Goal: Task Accomplishment & Management: Manage account settings

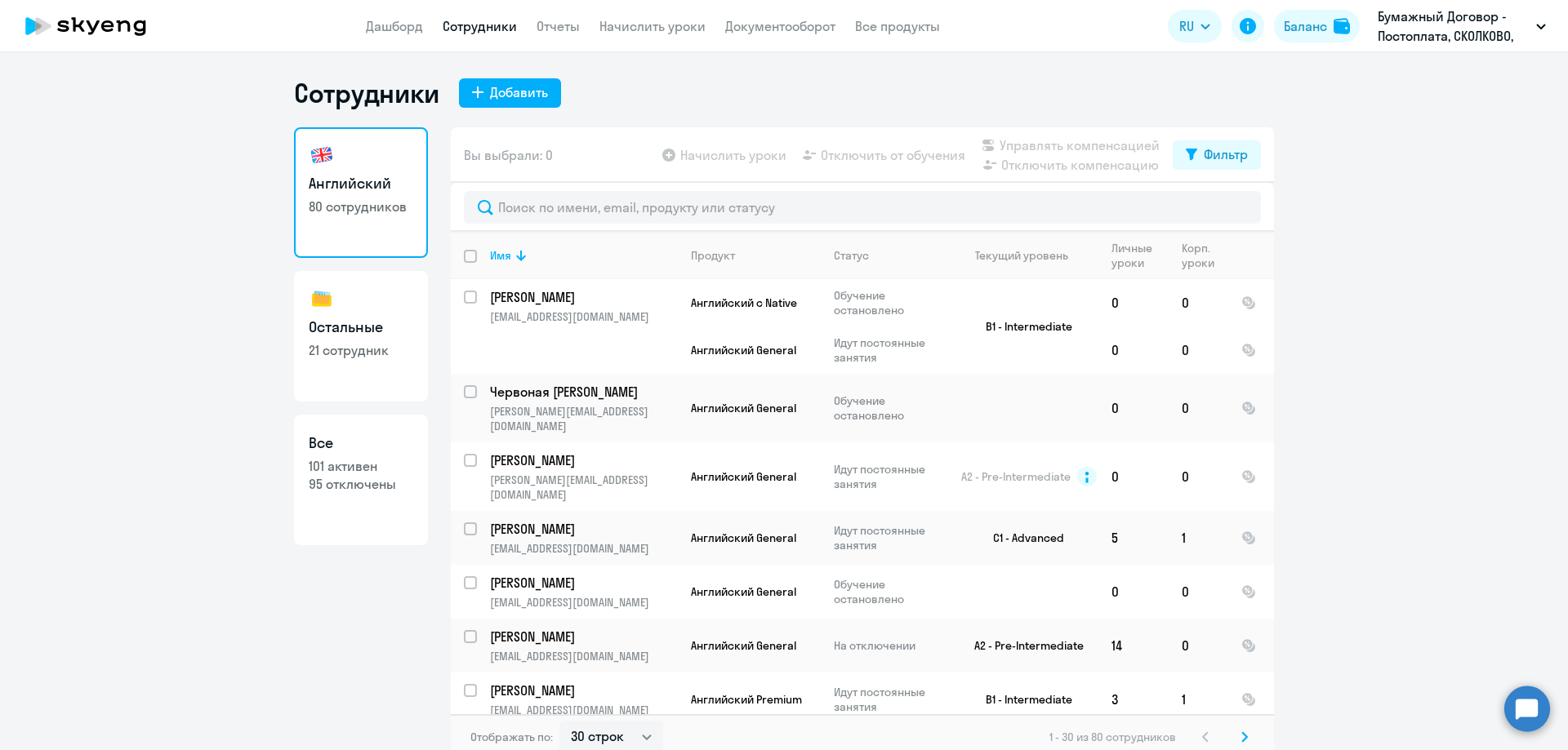
select select "30"
click at [491, 91] on div "Добавить" at bounding box center [519, 92] width 58 height 20
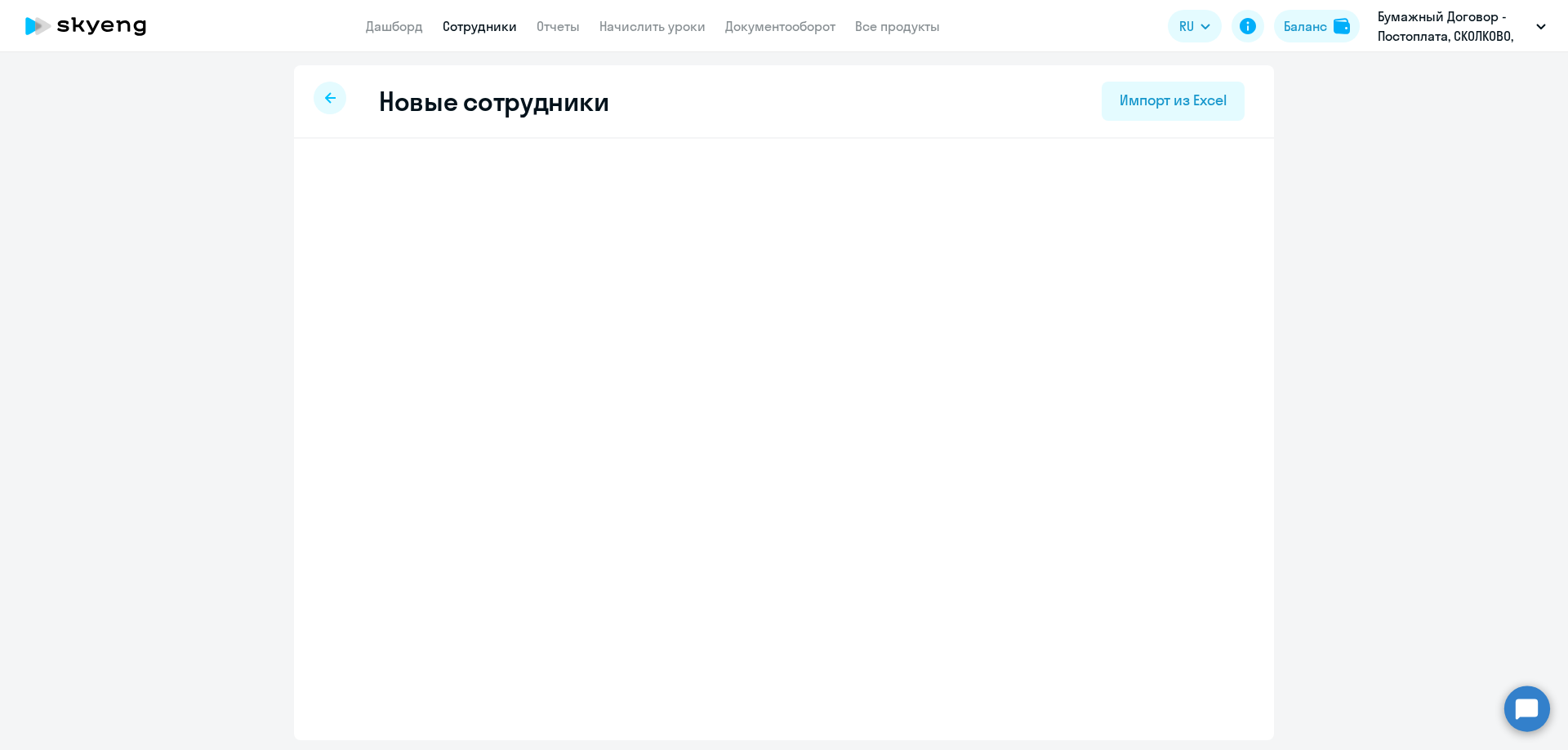
select select "english_adult_not_native_speaker"
select select "3"
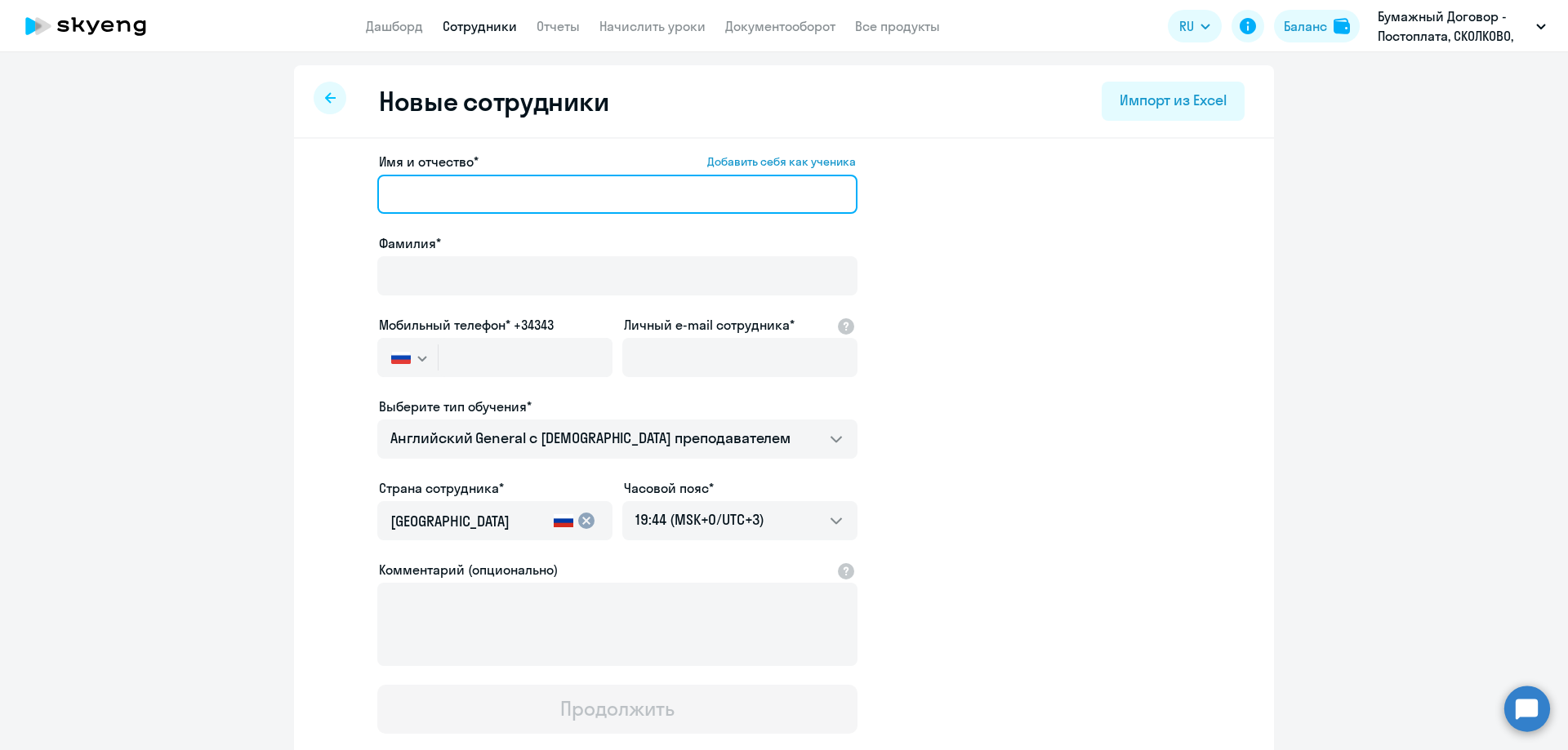
click at [429, 206] on input "Имя и отчество* Добавить себя как ученика" at bounding box center [618, 194] width 481 height 39
paste input "[PERSON_NAME]"
drag, startPoint x: 454, startPoint y: 190, endPoint x: 330, endPoint y: 192, distance: 124.0
click at [330, 192] on app-new-student-form "Имя и отчество* Добавить себя как ученика [PERSON_NAME]* Мобильный телефон* +34…" at bounding box center [784, 443] width 928 height 582
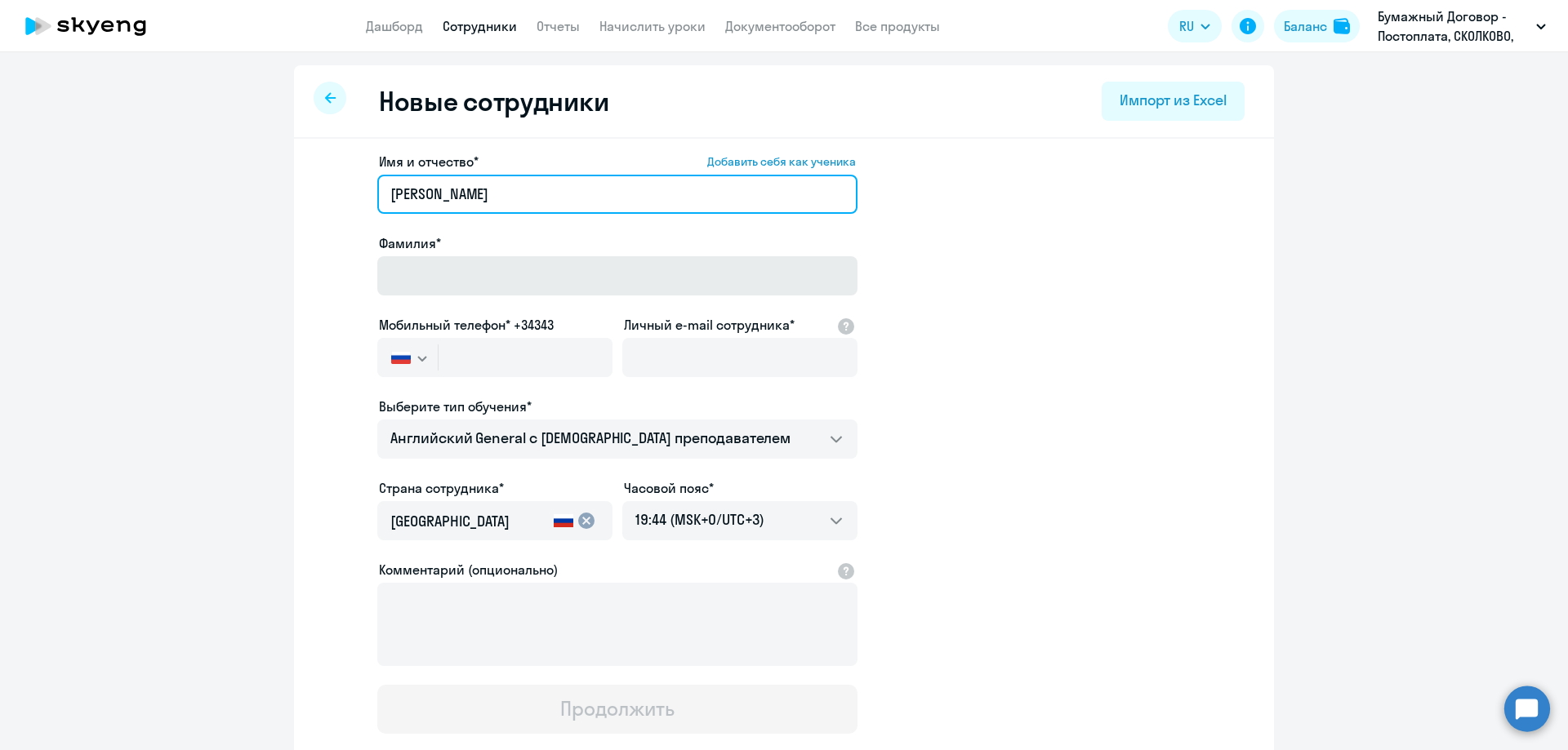
type input "[PERSON_NAME]"
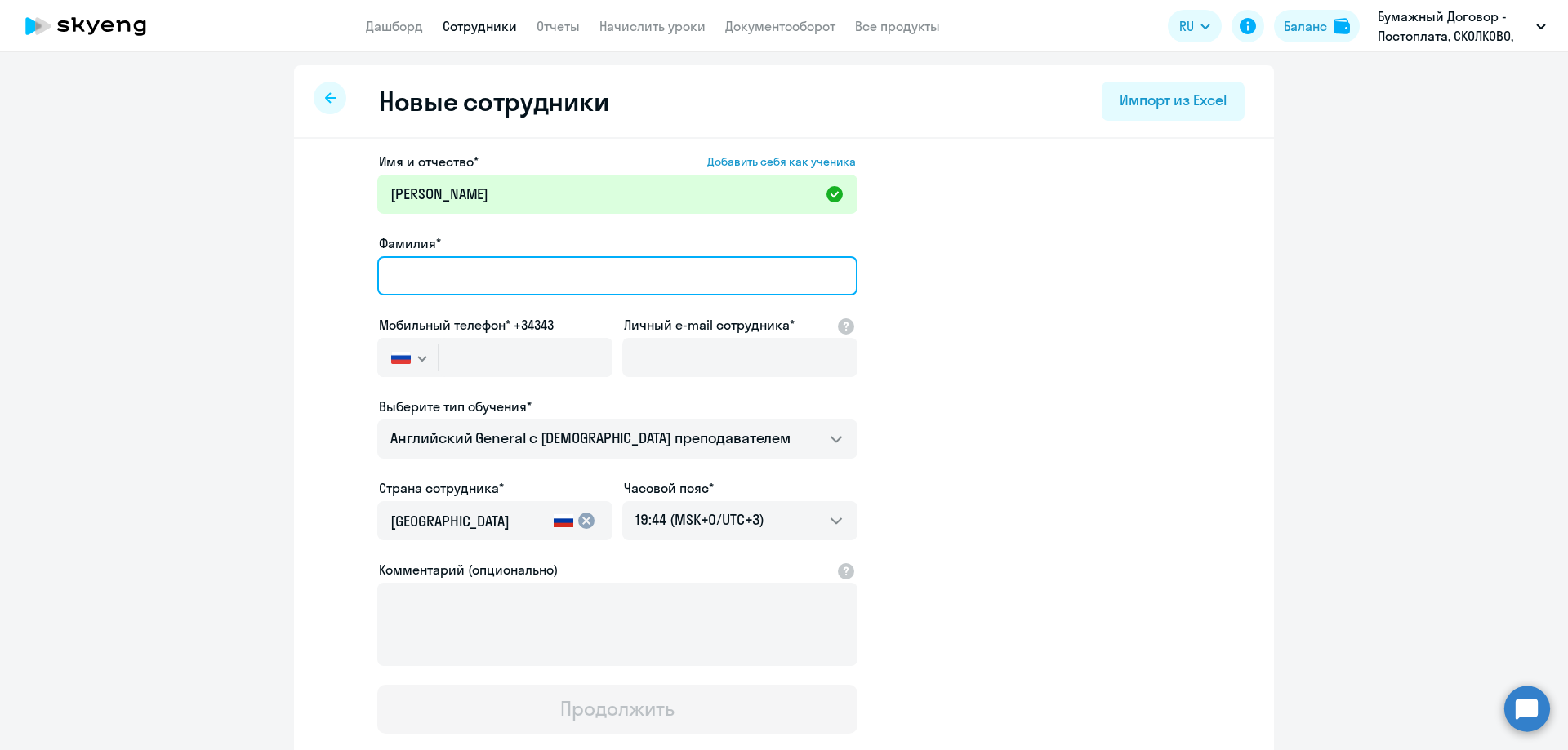
paste input "[PERSON_NAME]"
click at [416, 270] on input "[PERSON_NAME]" at bounding box center [618, 276] width 481 height 39
type input "[PERSON_NAME]"
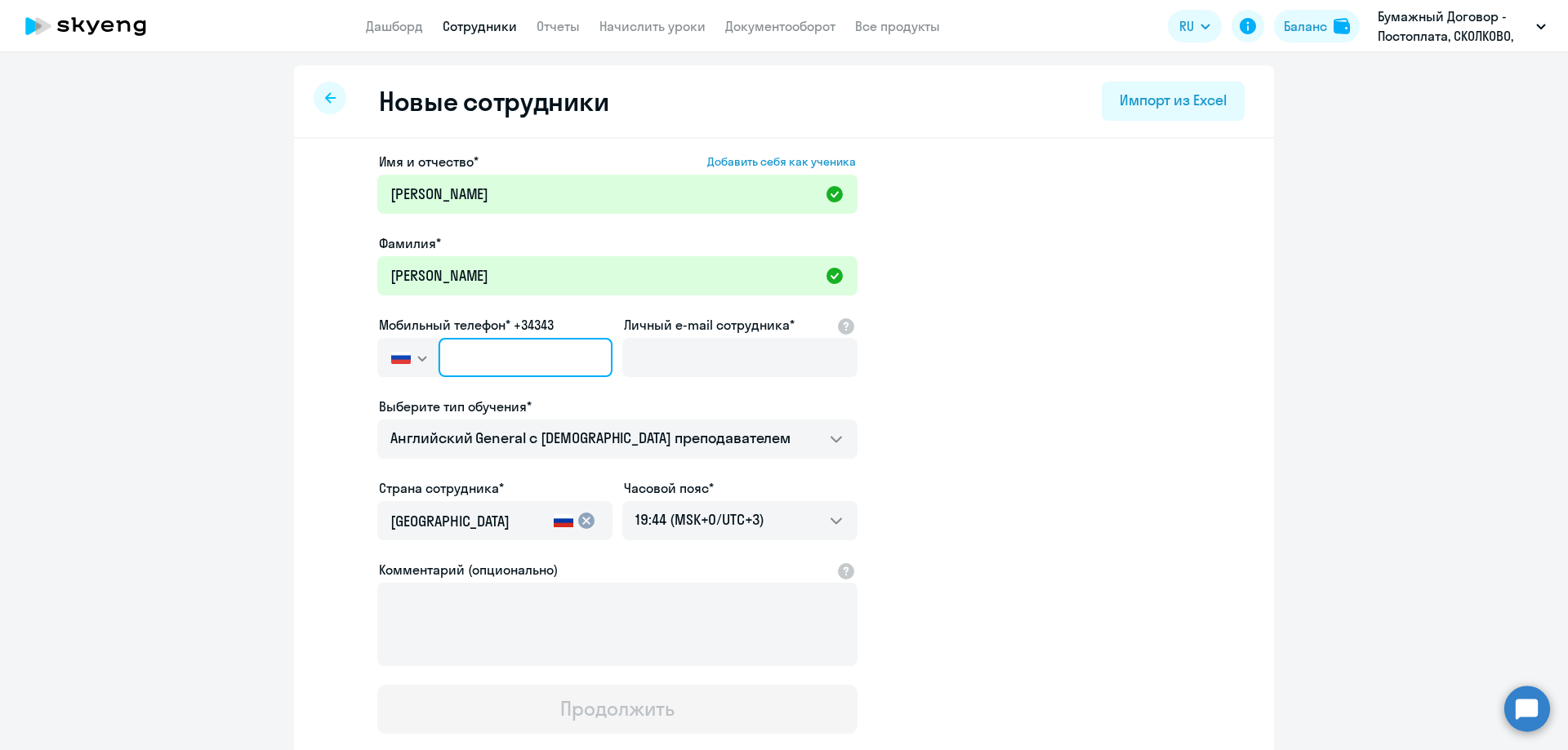
click at [496, 361] on input "text" at bounding box center [526, 357] width 174 height 39
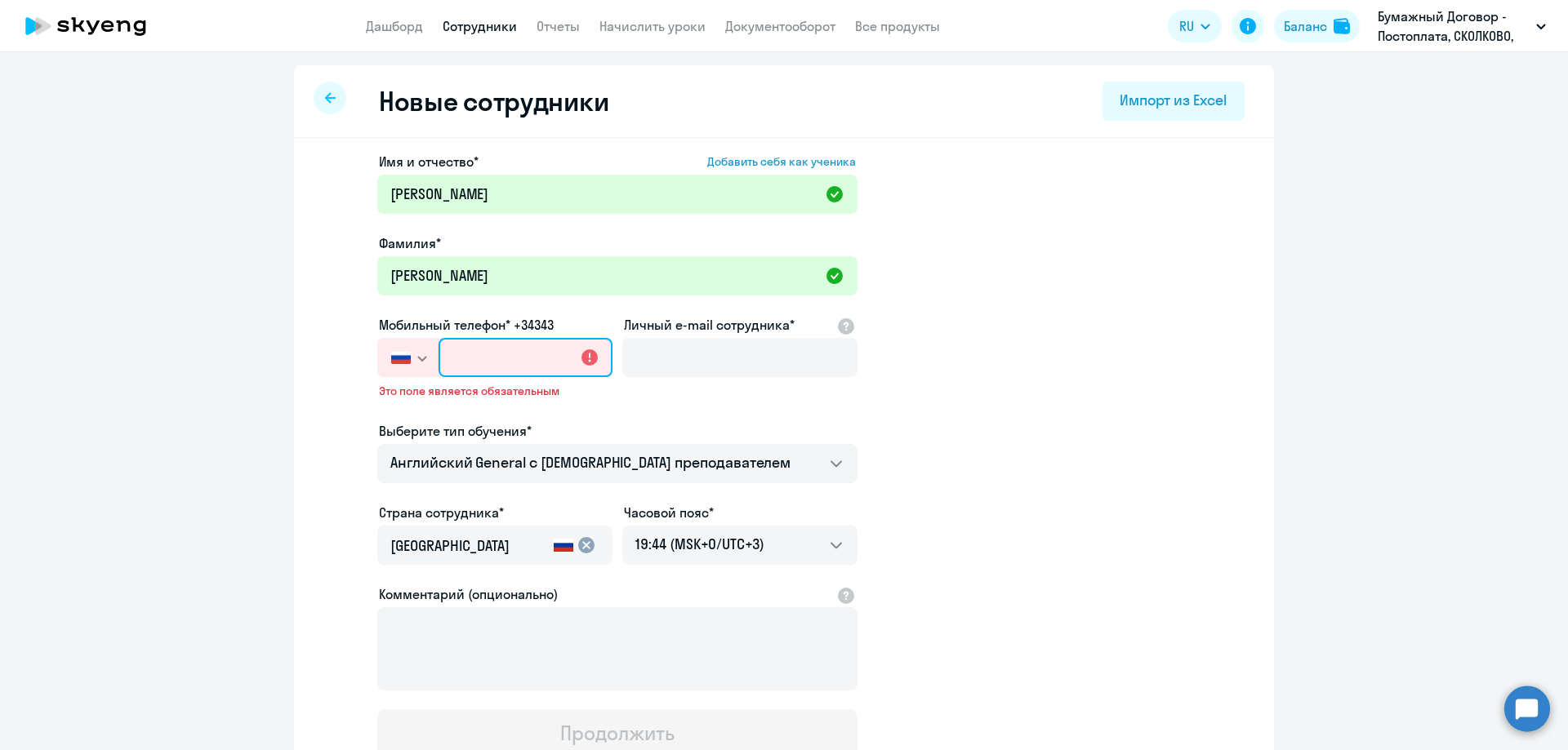
paste input "[PHONE_NUMBER]"
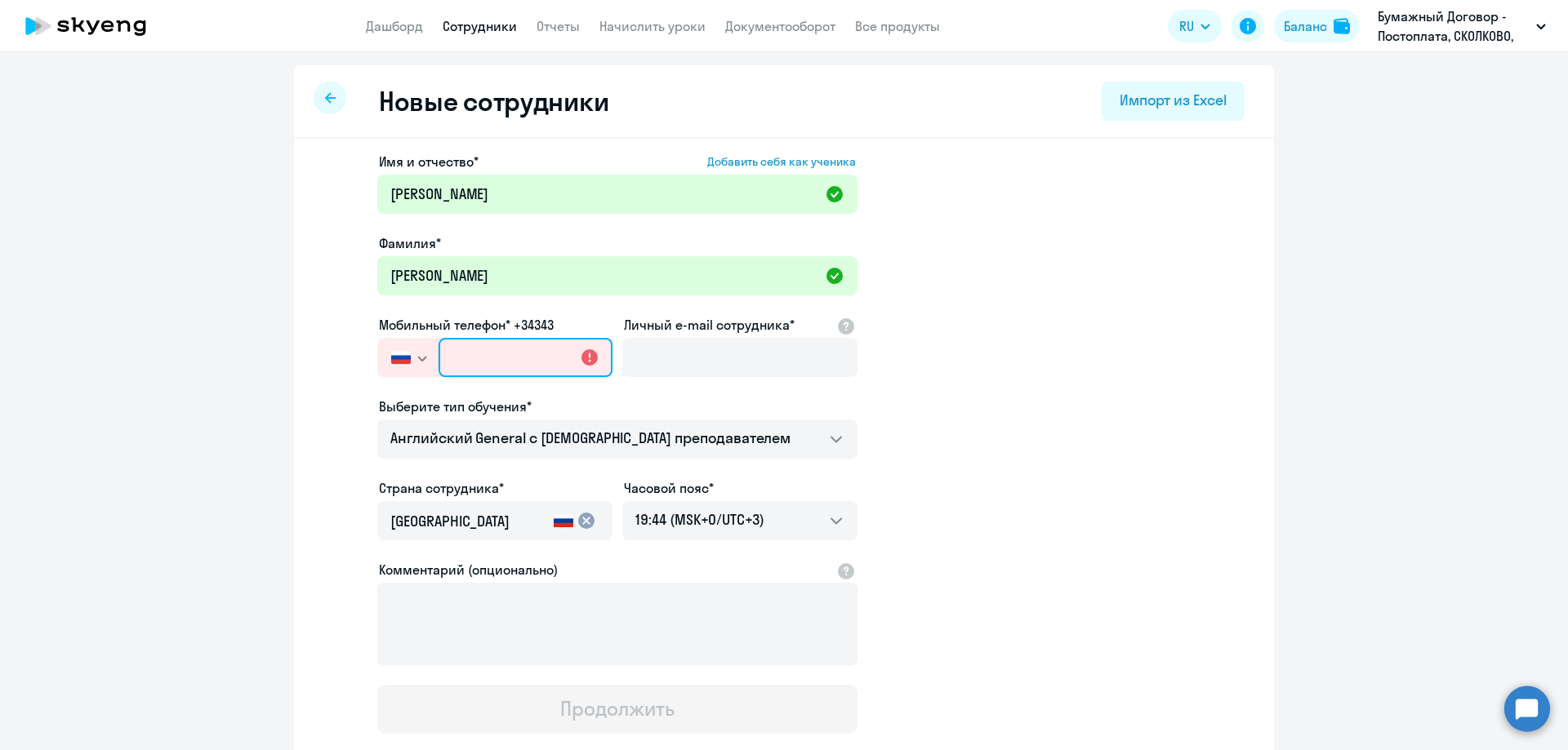
type input "[PHONE_NUMBER]"
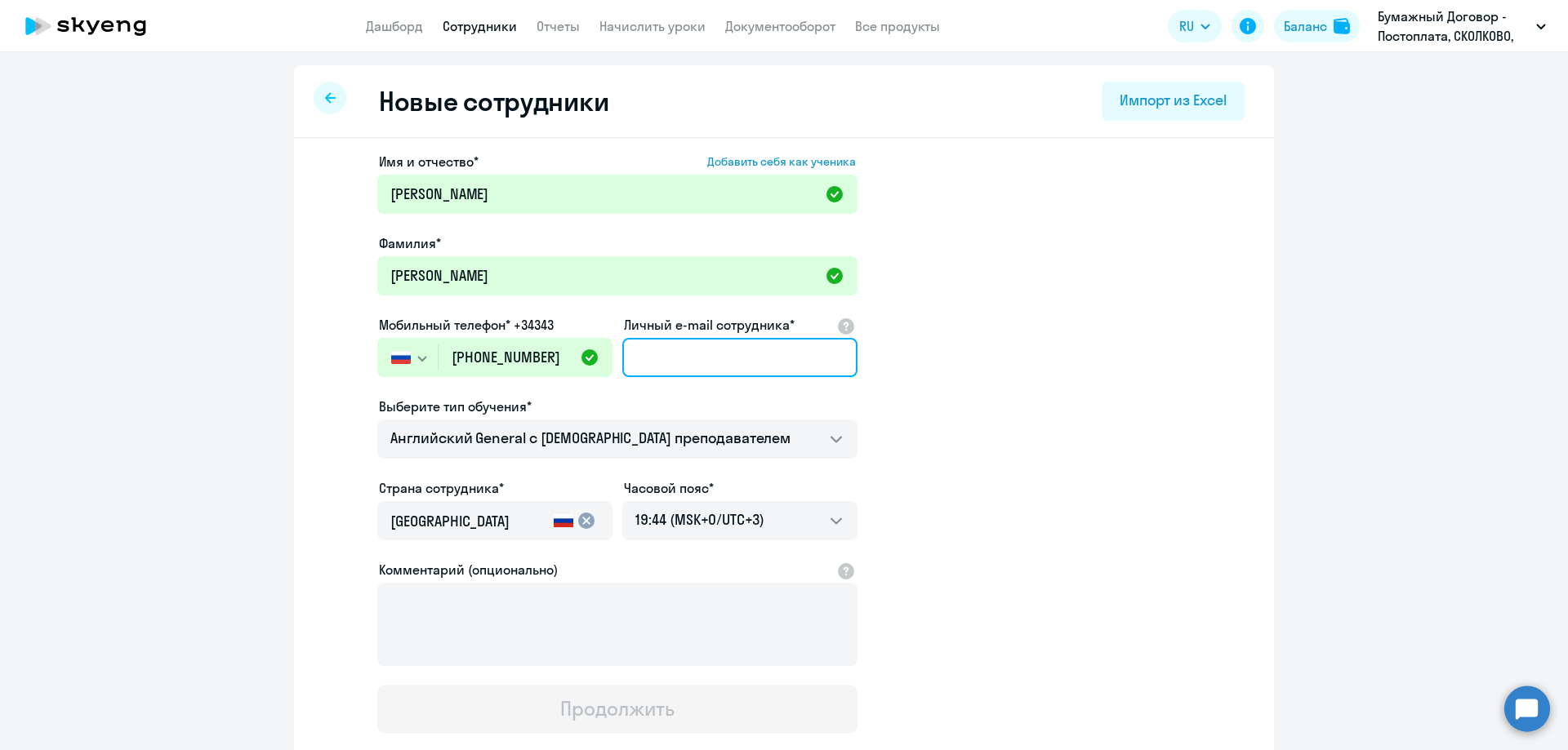
click at [647, 362] on input "Личный e-mail сотрудника*" at bounding box center [740, 357] width 235 height 39
paste input "[PERSON_NAME][EMAIL_ADDRESS][DOMAIN_NAME]"
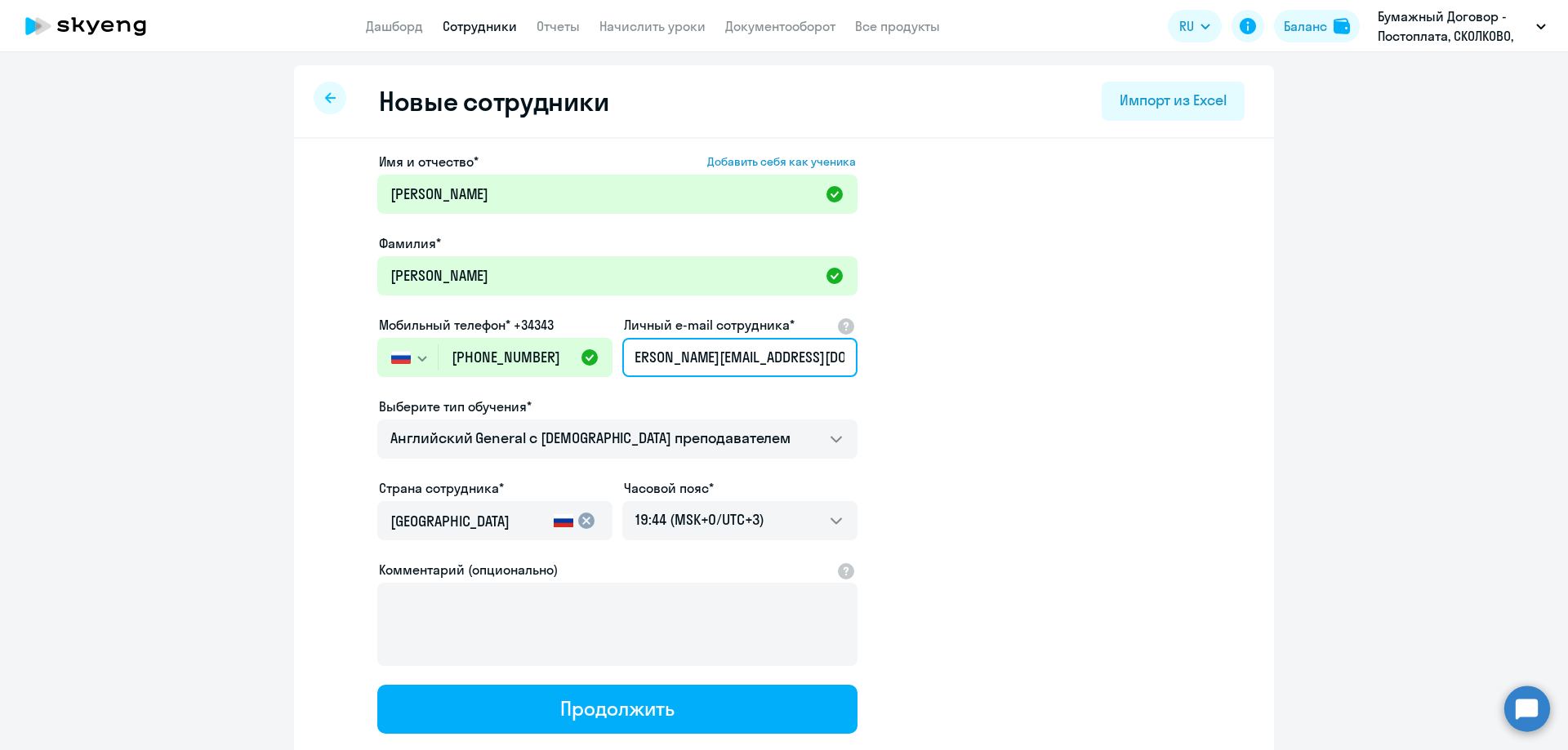
type input "[PERSON_NAME][EMAIL_ADDRESS][DOMAIN_NAME]"
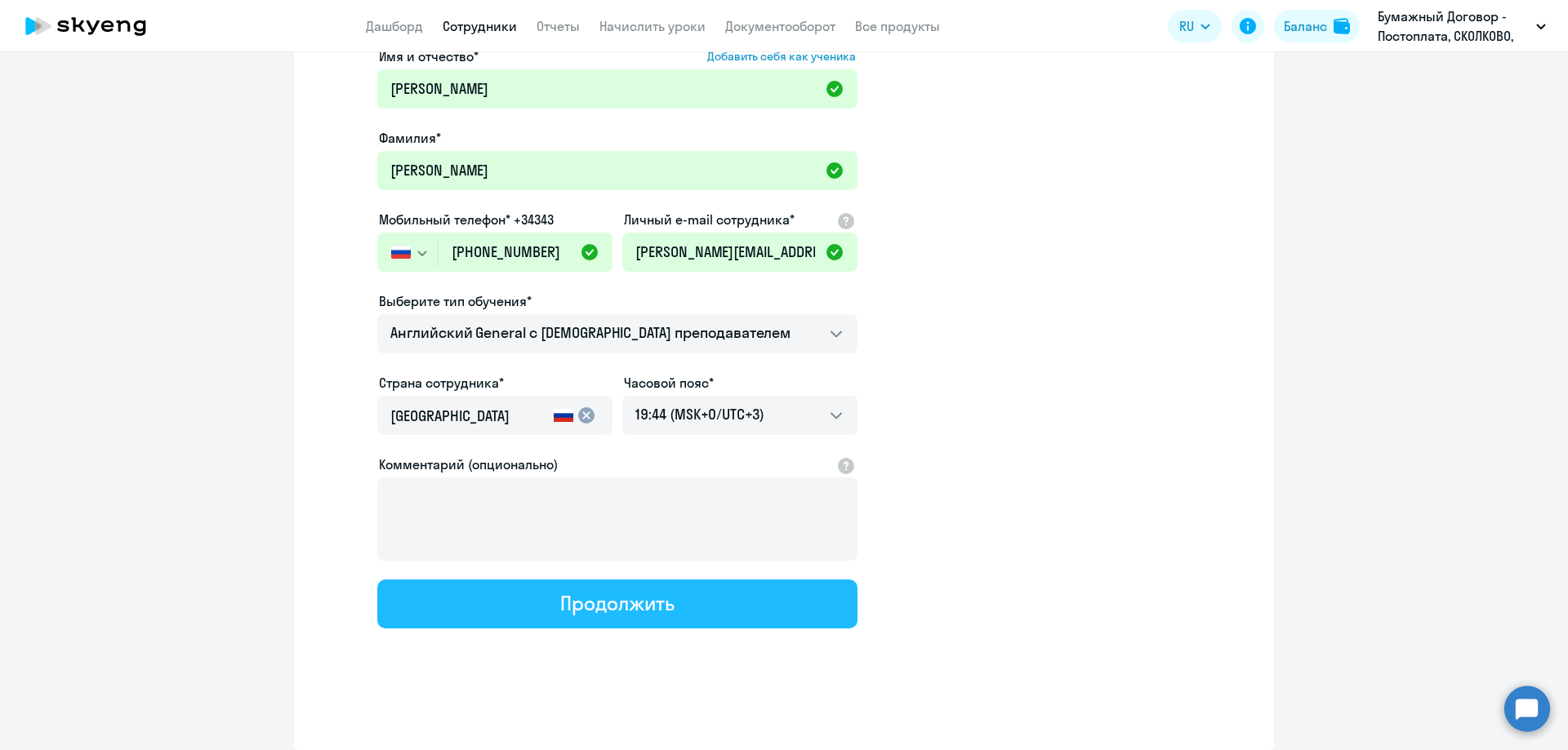
click at [638, 615] on div "Продолжить" at bounding box center [617, 603] width 113 height 26
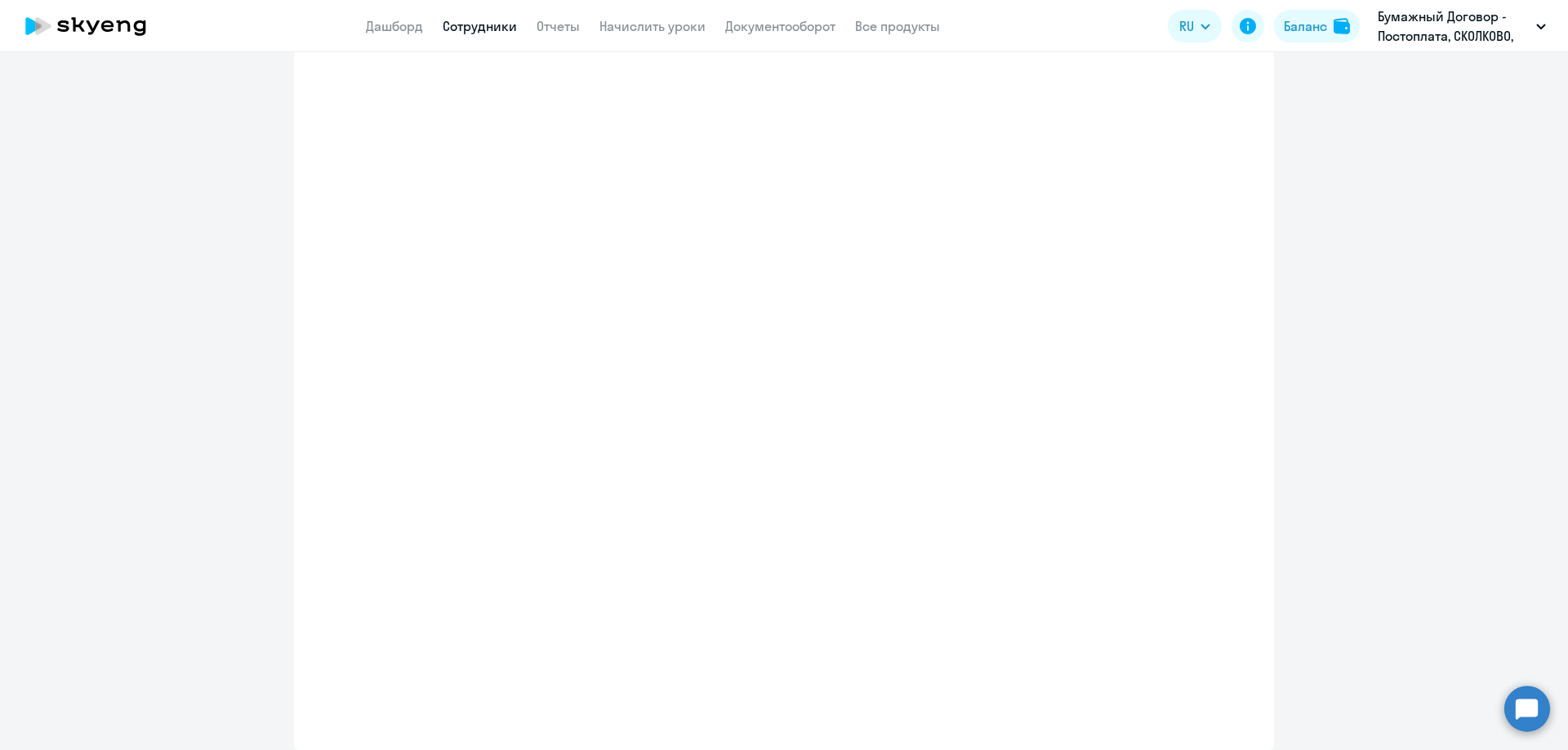
scroll to position [198, 0]
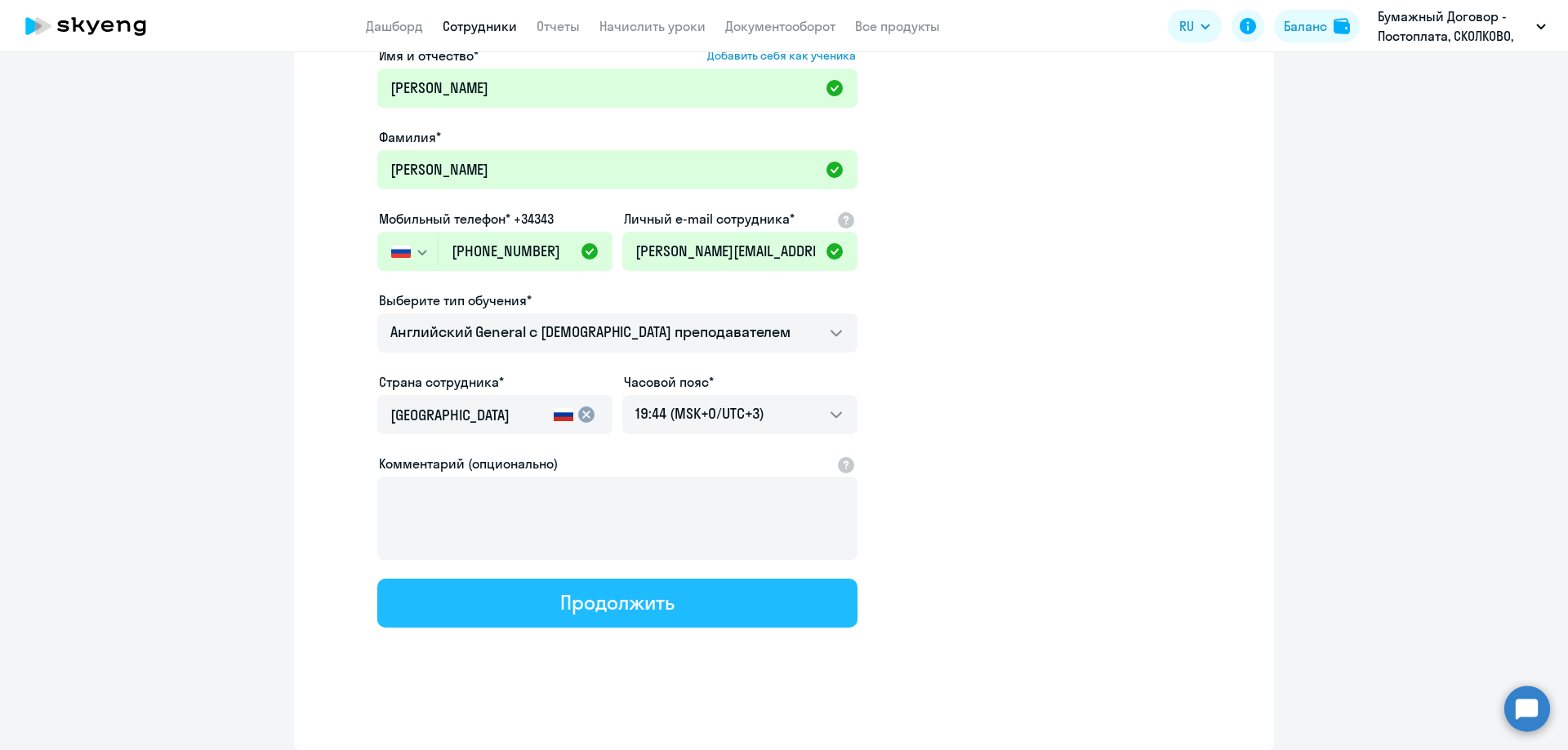
select select "english_adult_not_native_speaker"
select select "3"
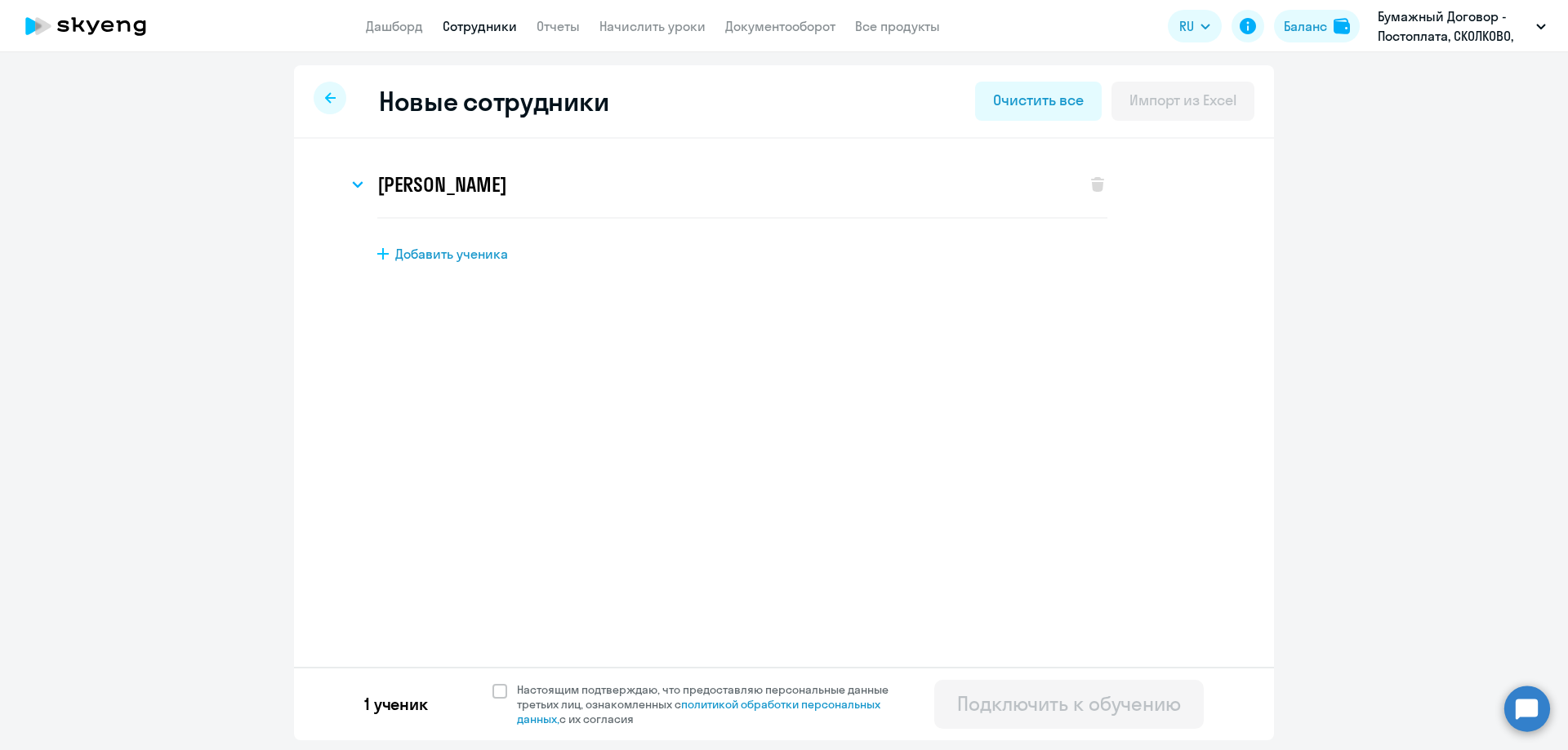
scroll to position [0, 0]
click at [501, 696] on span at bounding box center [499, 691] width 14 height 14
click at [493, 683] on input "Настоящим подтверждаю, что предоставляю персональные данные третьих лиц, ознако…" at bounding box center [492, 682] width 1 height 1
checkbox input "true"
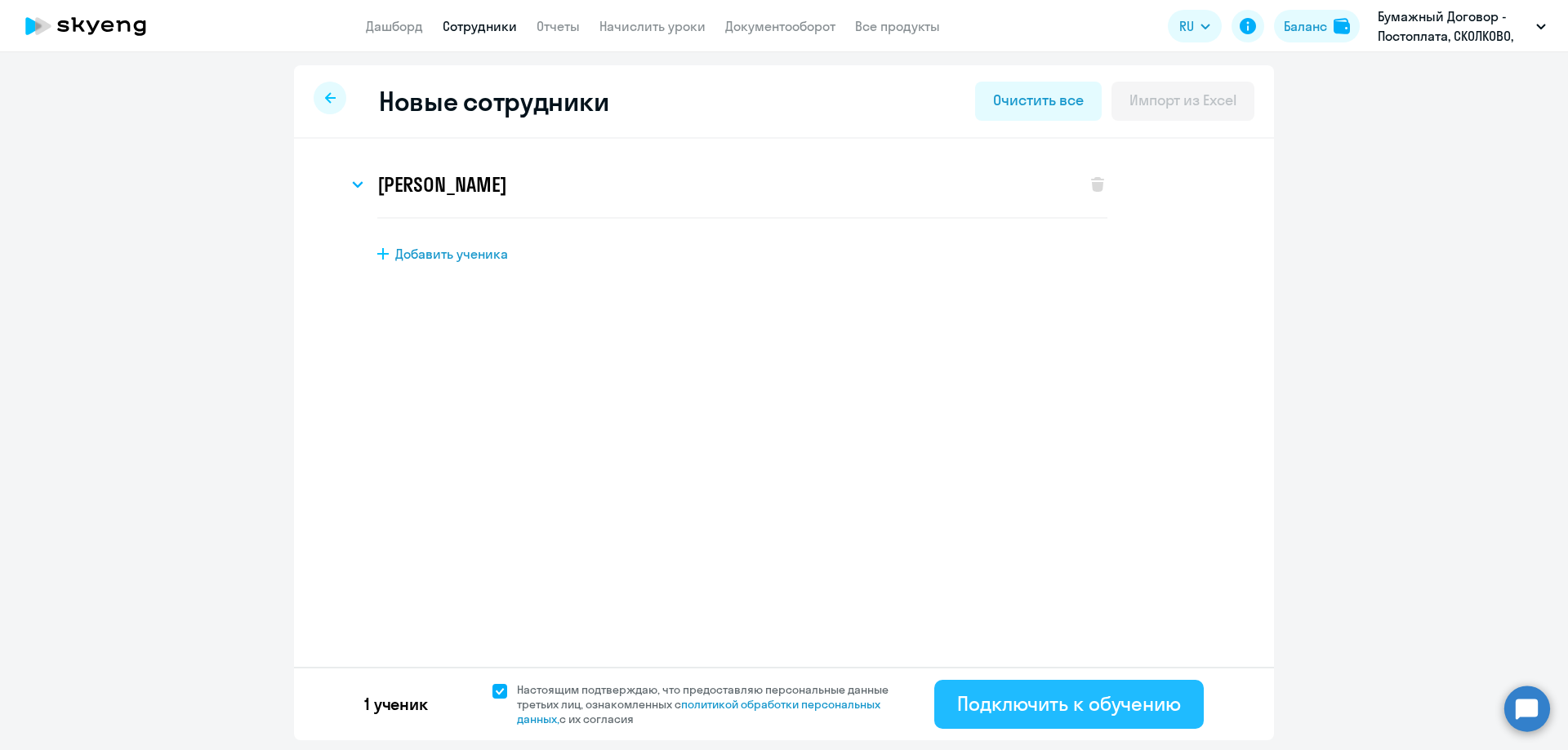
click at [1120, 711] on div "Подключить к обучению" at bounding box center [1069, 703] width 224 height 26
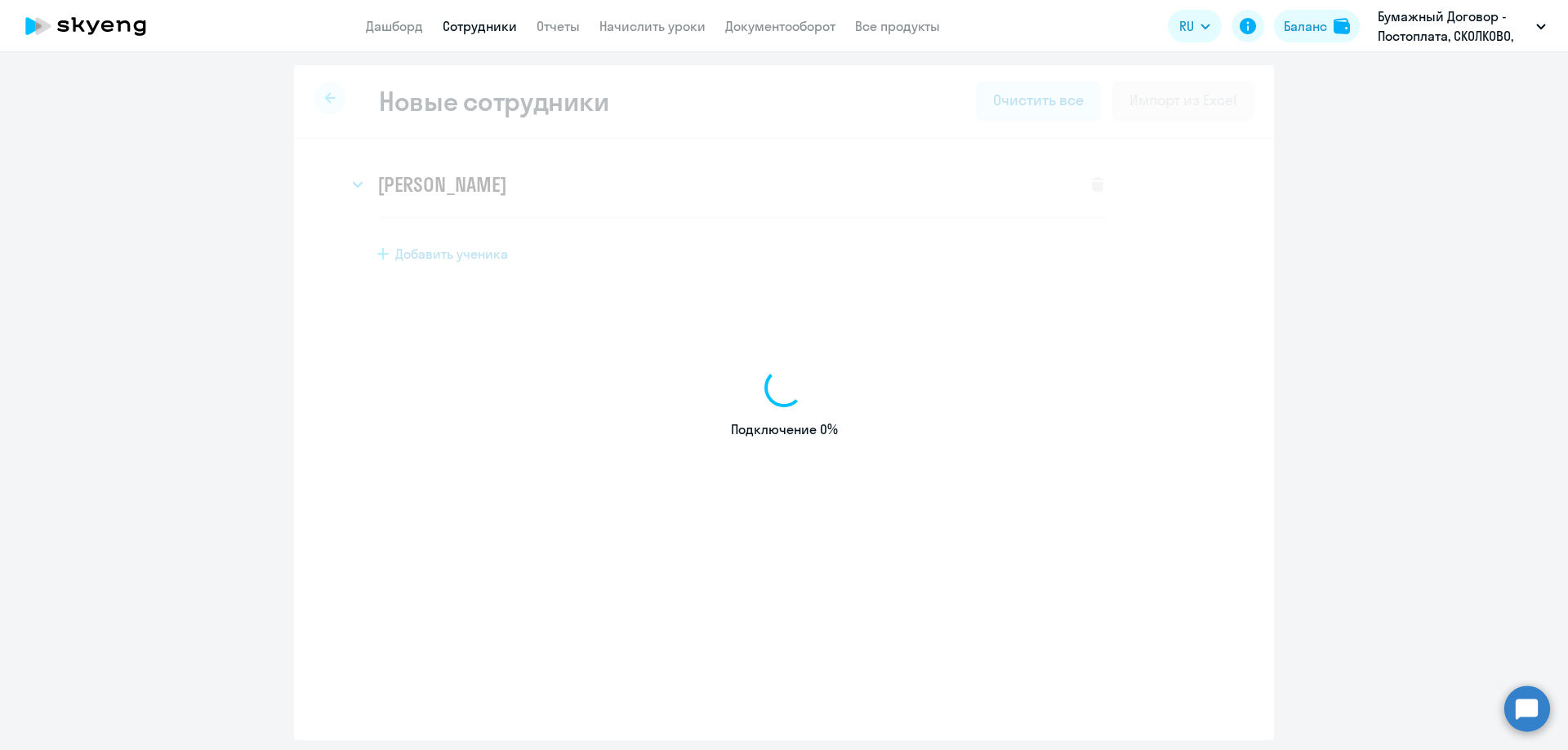
select select "english_adult_not_native_speaker"
select select "3"
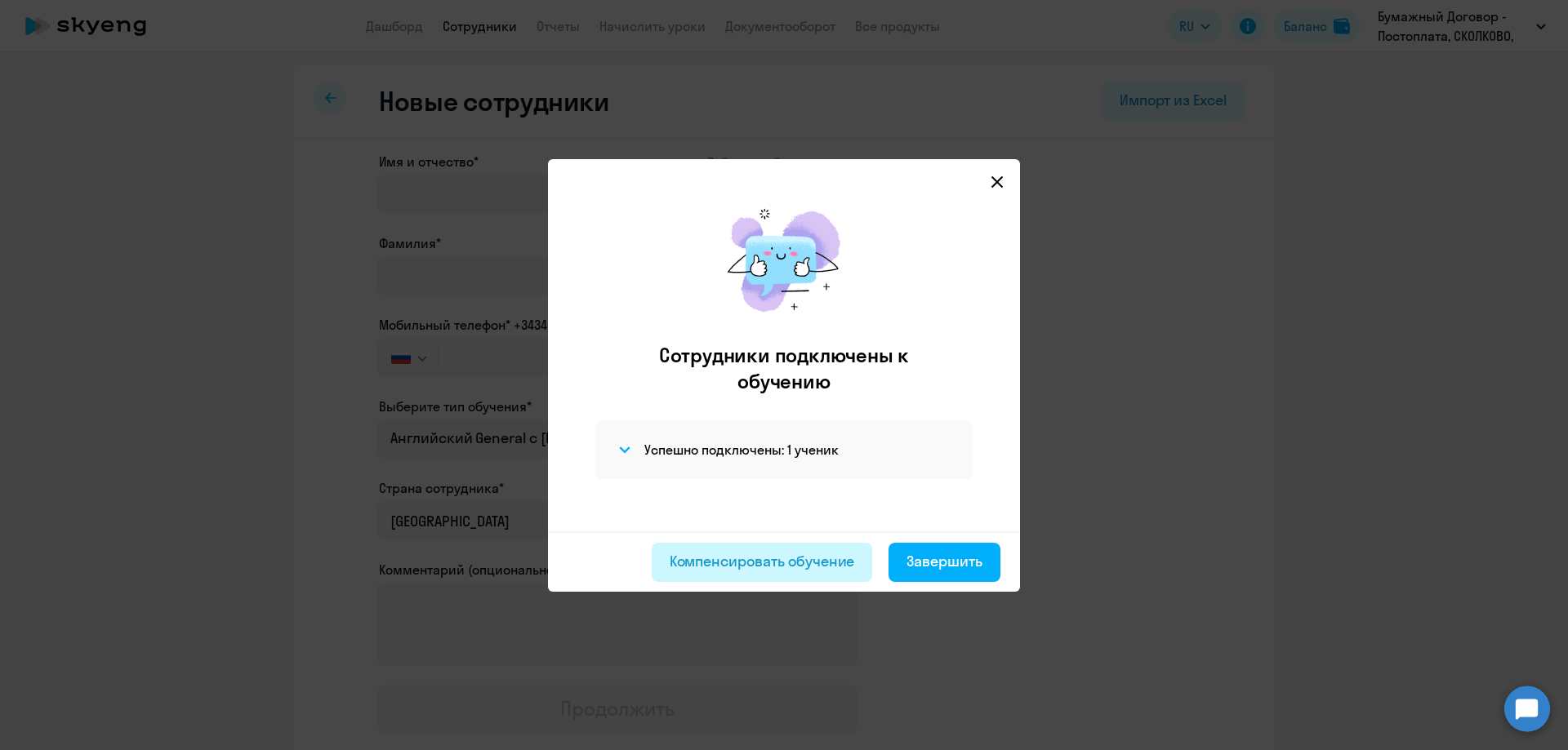
click at [790, 565] on div "Компенсировать обучение" at bounding box center [762, 561] width 185 height 21
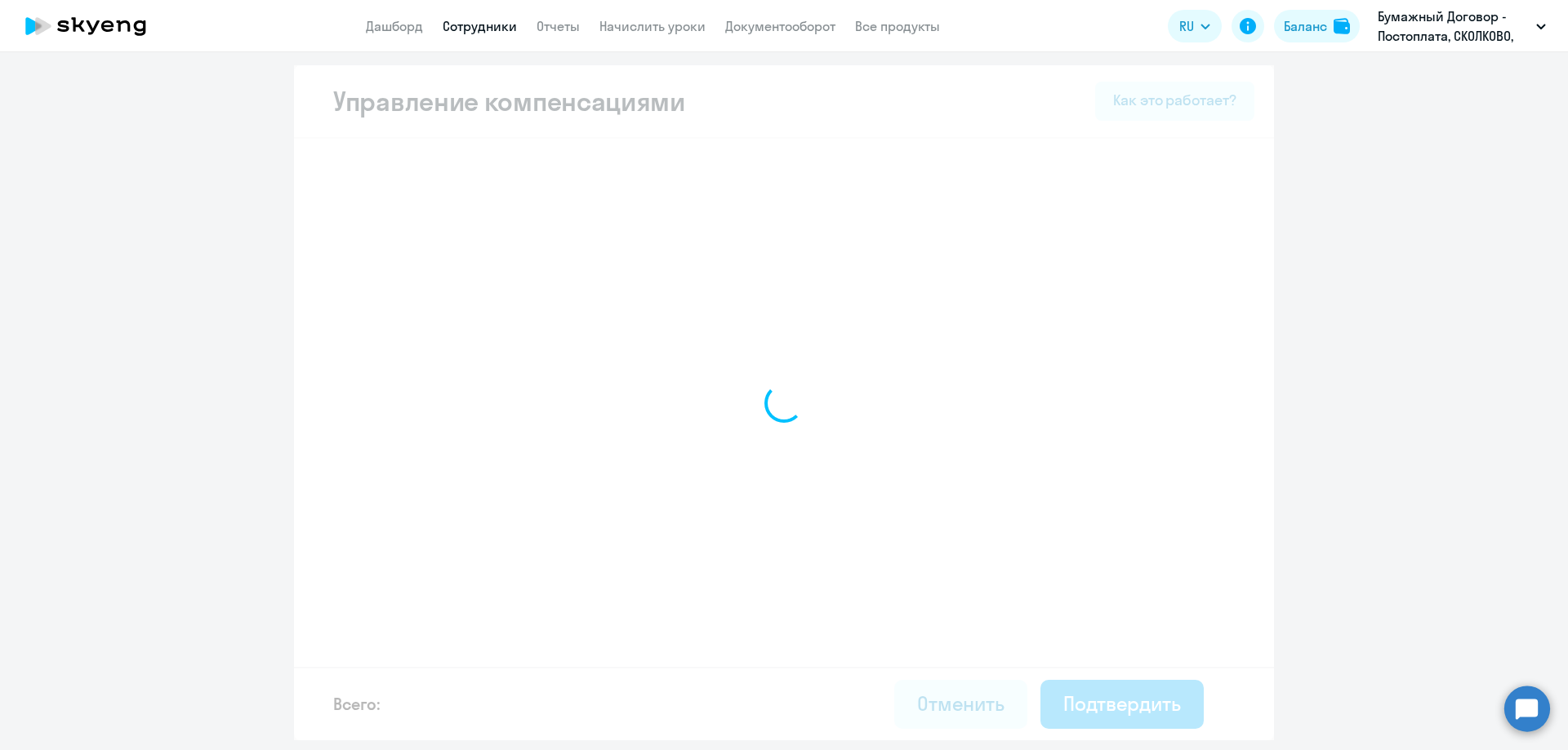
select select "MONTHLY"
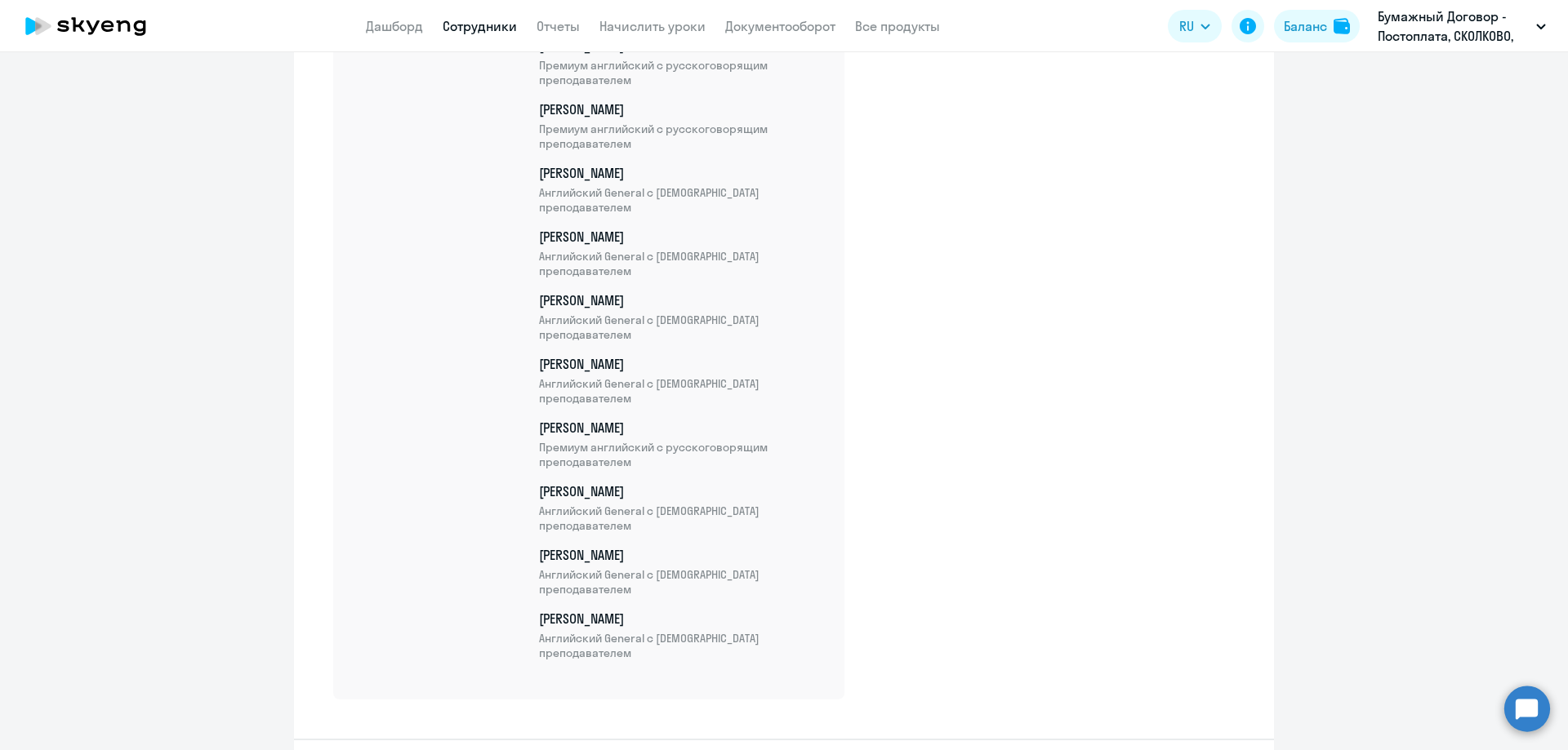
scroll to position [5630, 0]
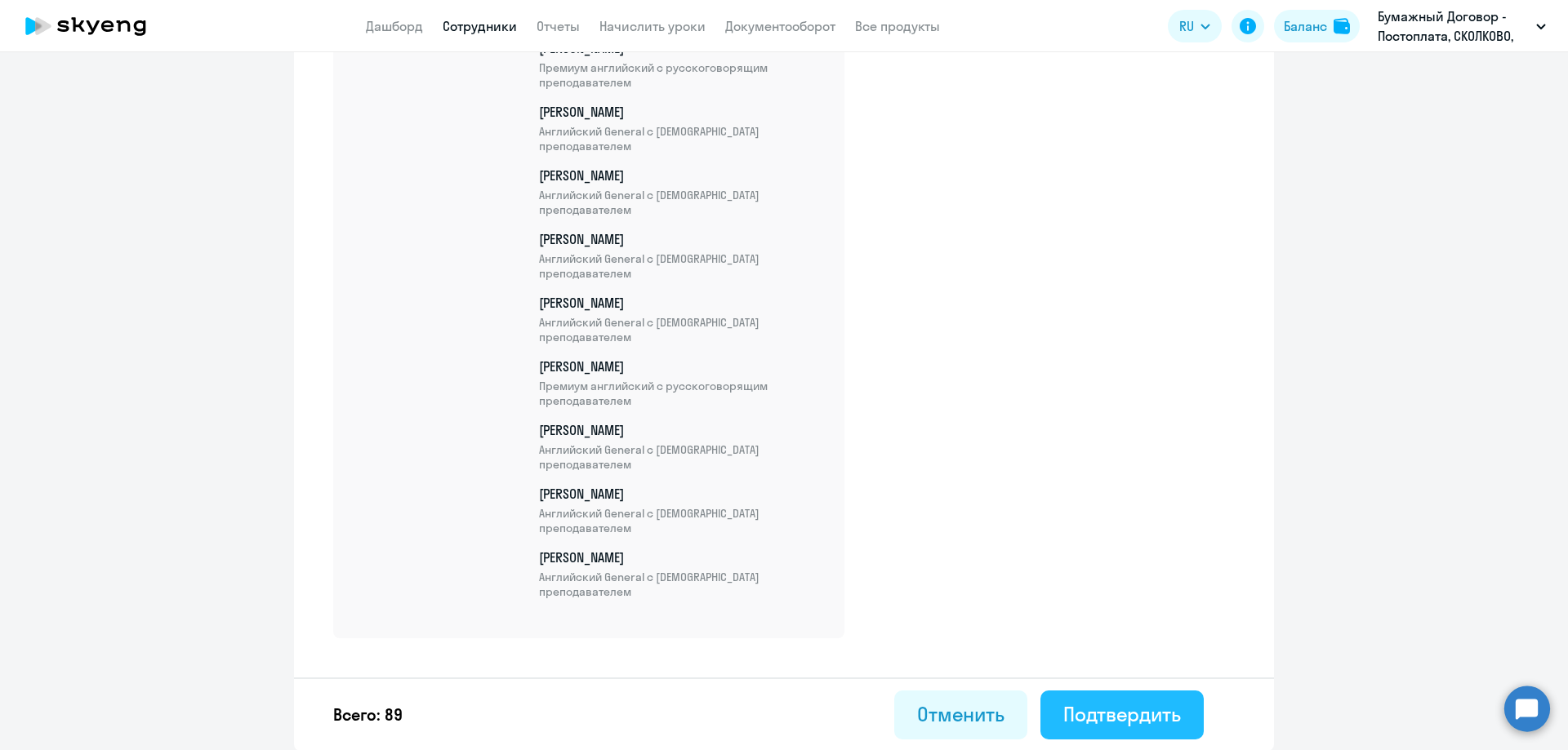
click at [1129, 705] on div "Подтвердить" at bounding box center [1122, 714] width 117 height 26
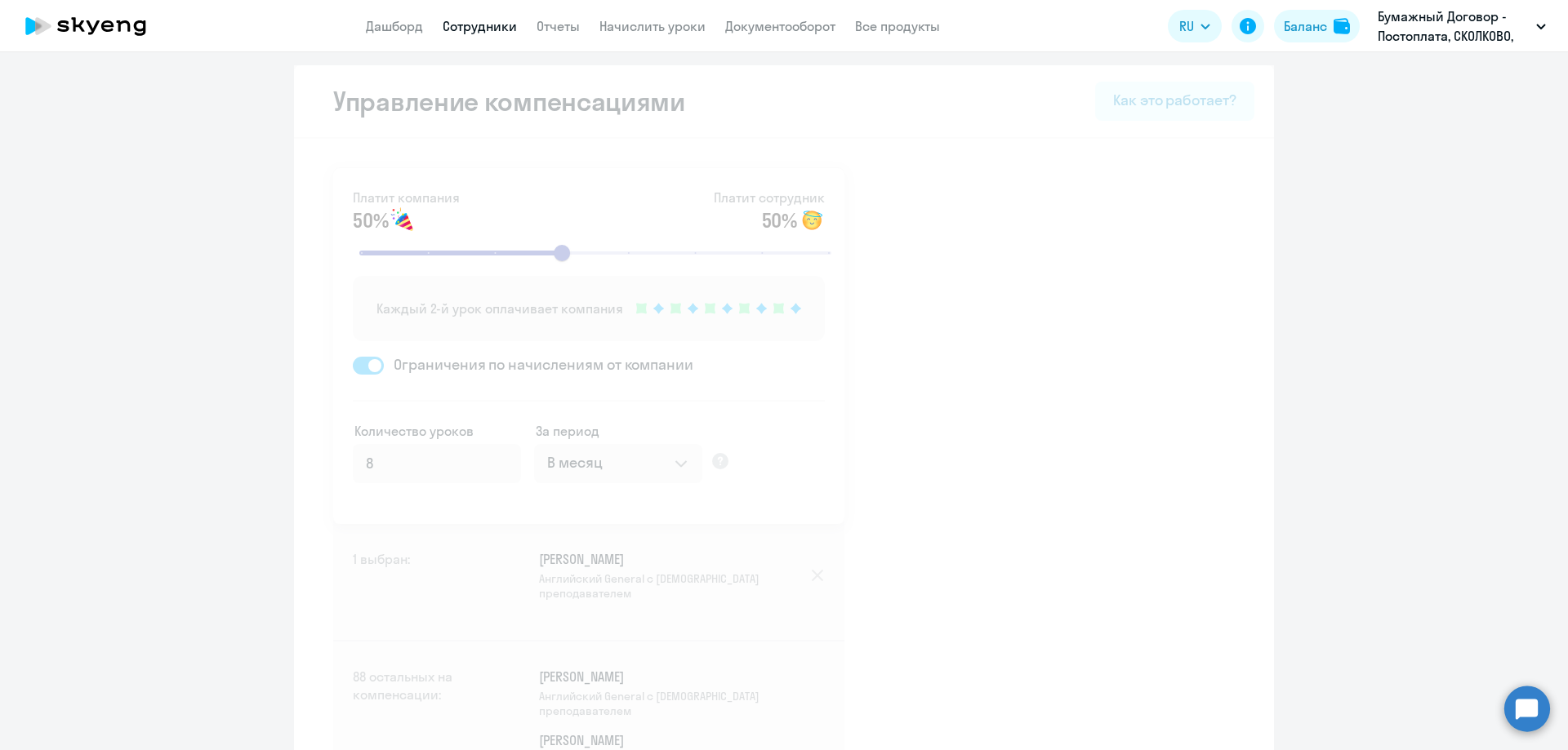
select select "30"
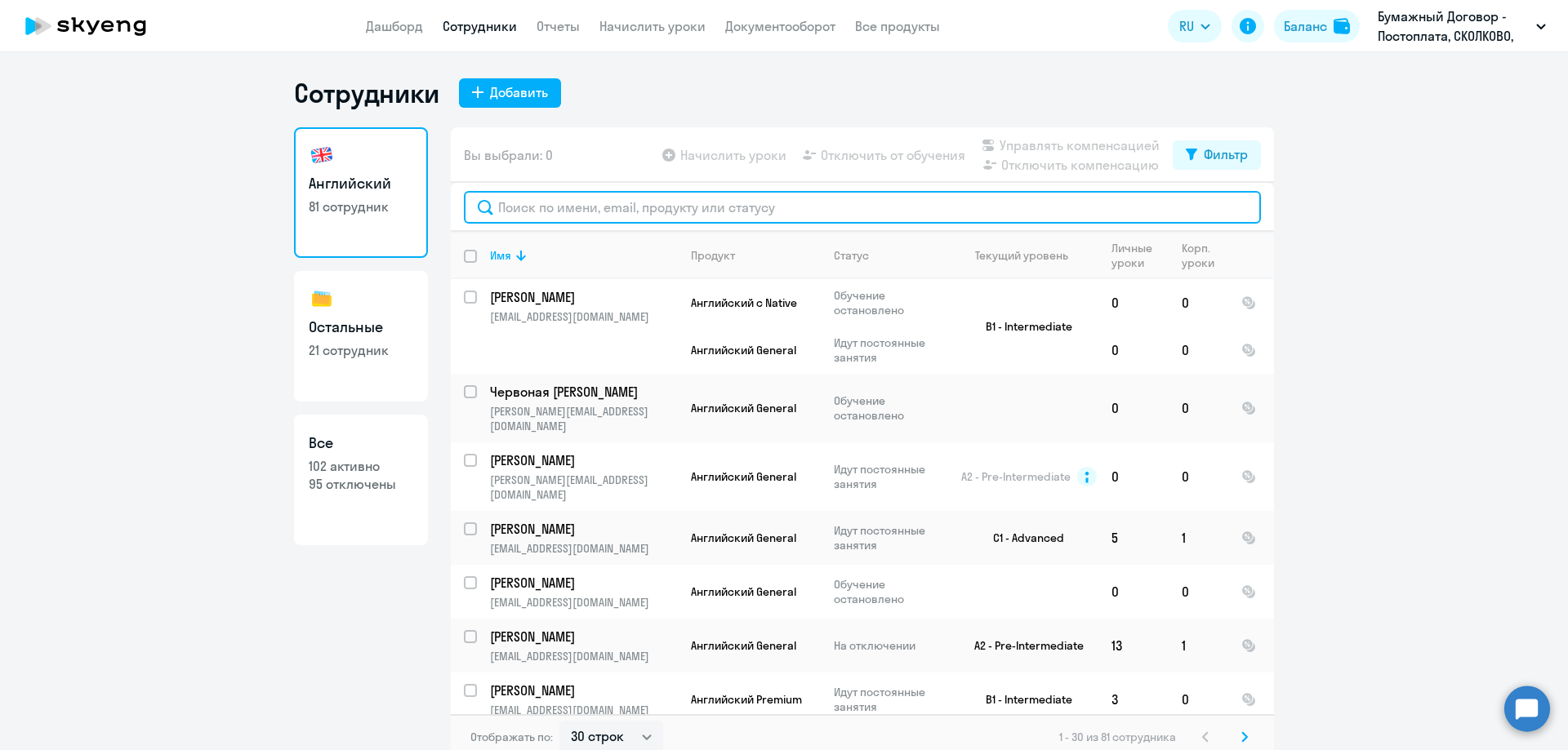
click at [551, 201] on input "text" at bounding box center [862, 207] width 797 height 32
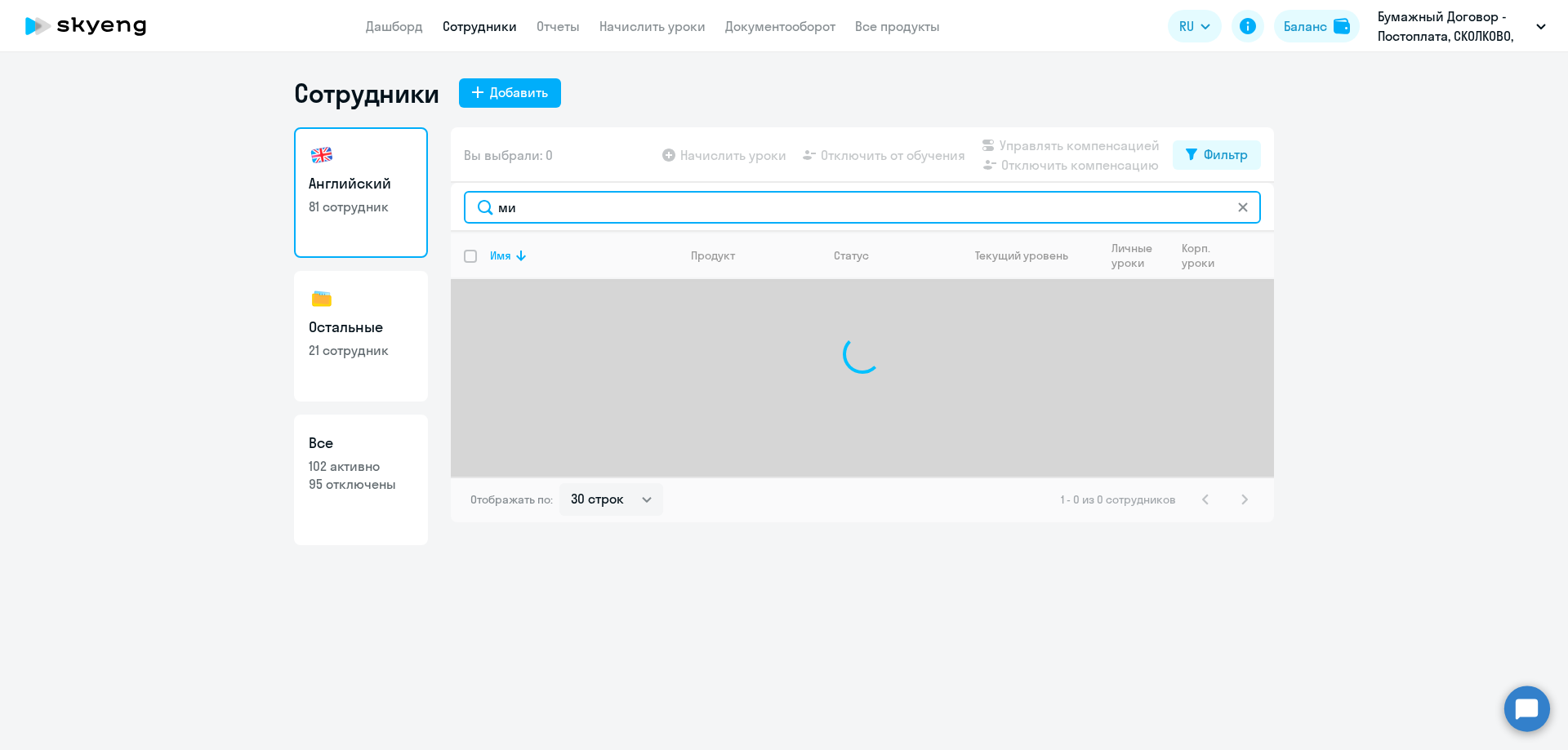
type input "м"
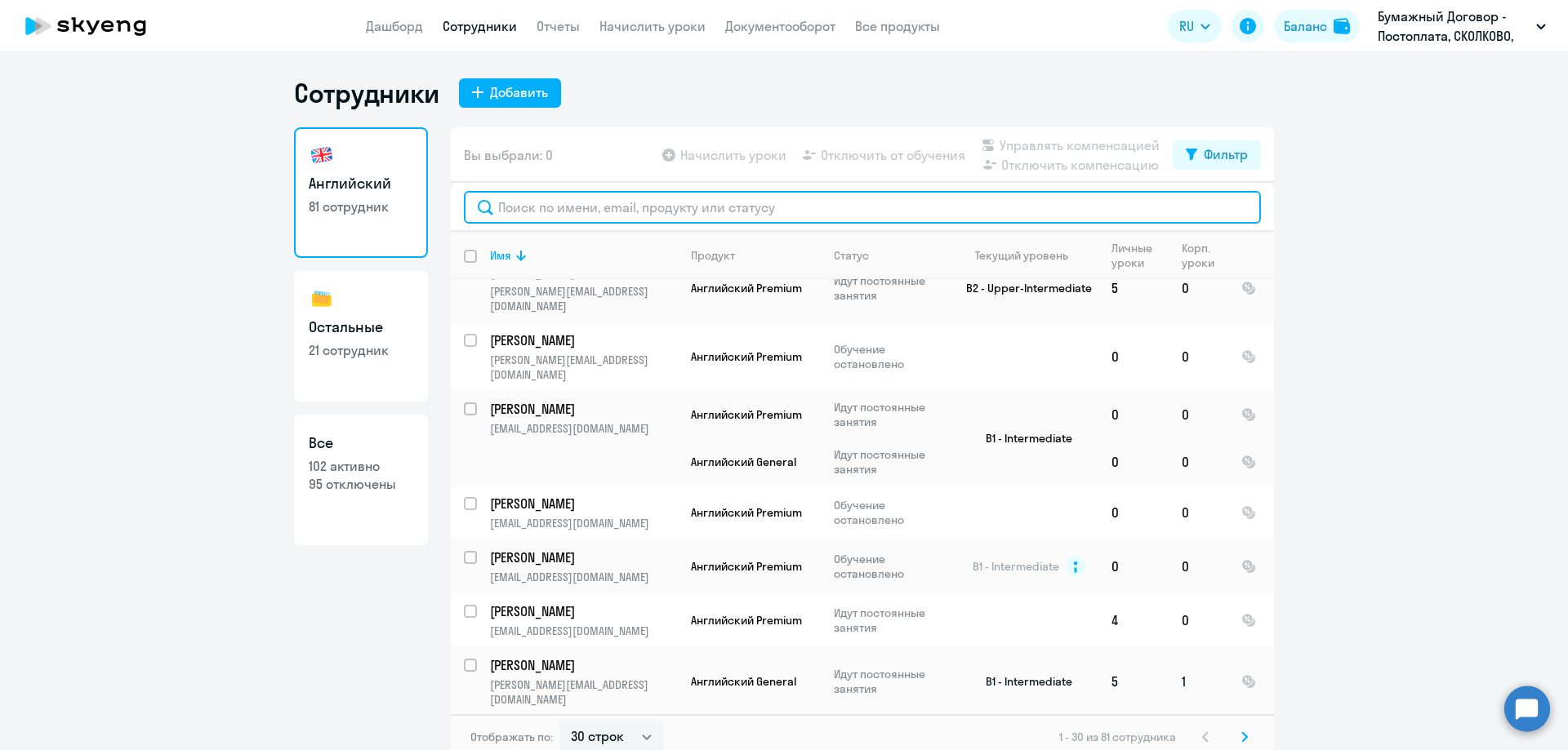
scroll to position [1344, 0]
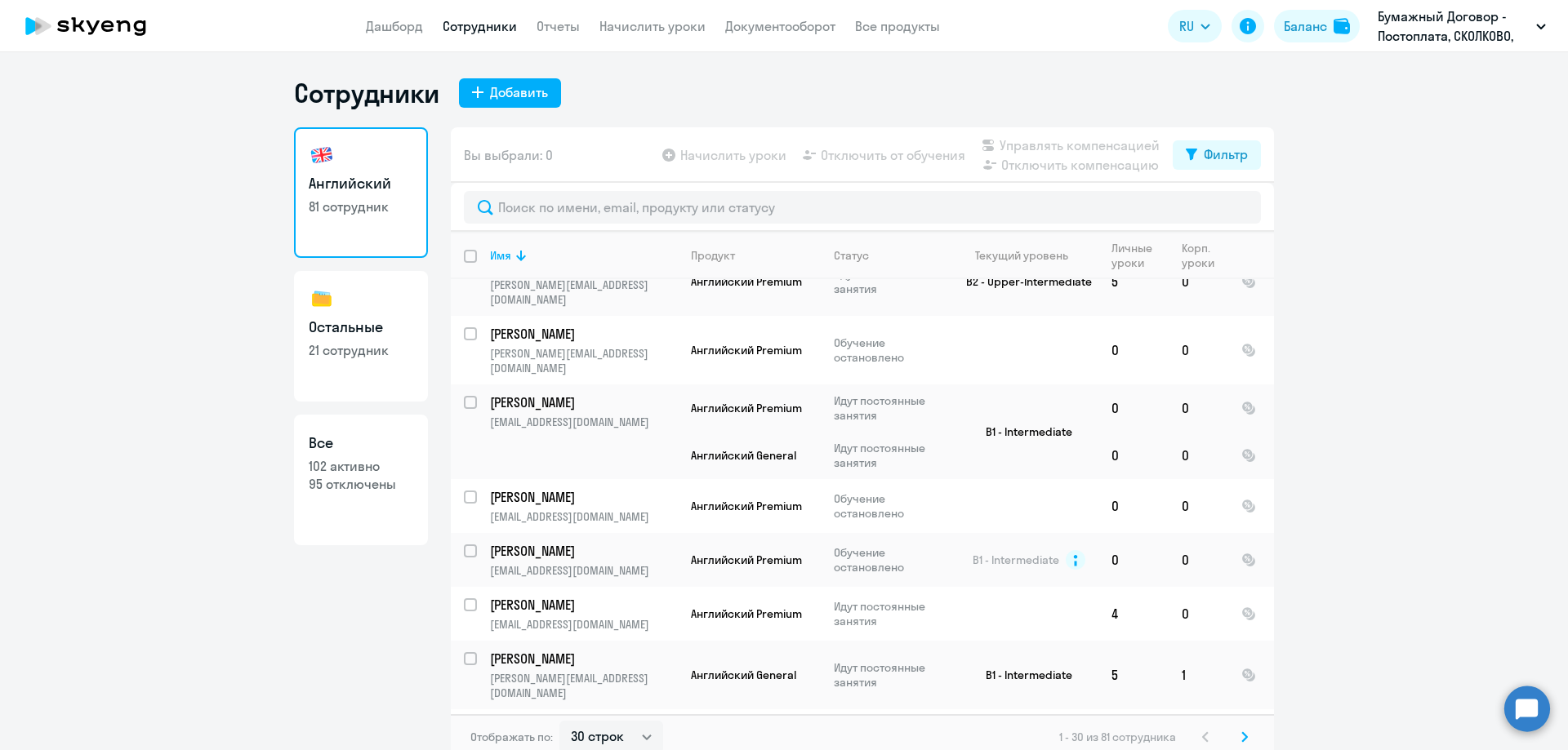
click at [1235, 733] on svg-icon at bounding box center [1245, 736] width 20 height 20
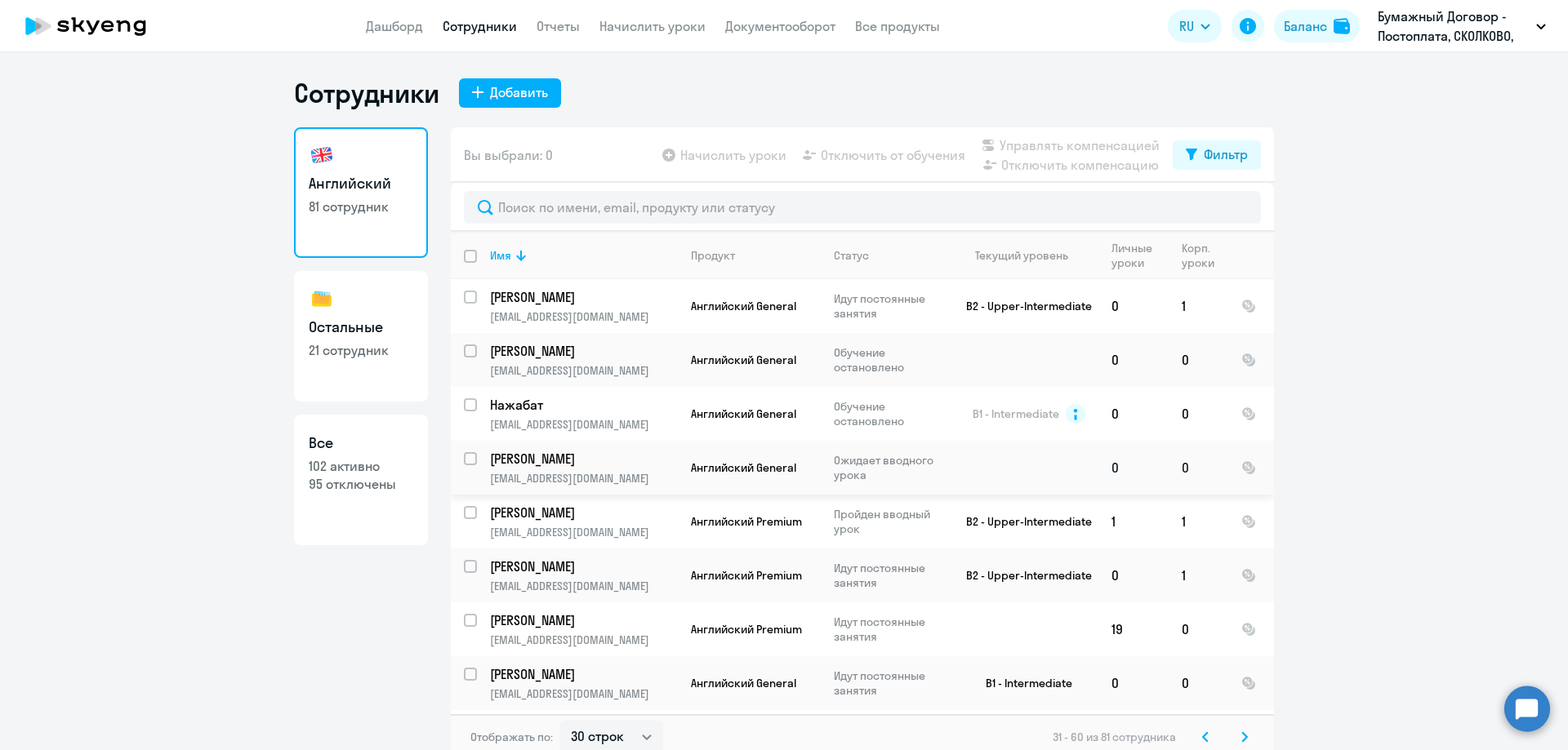
click at [465, 457] on input "select row 42788830" at bounding box center [480, 469] width 32 height 32
checkbox input "true"
click at [921, 151] on span "Отключить от обучения" at bounding box center [893, 155] width 145 height 20
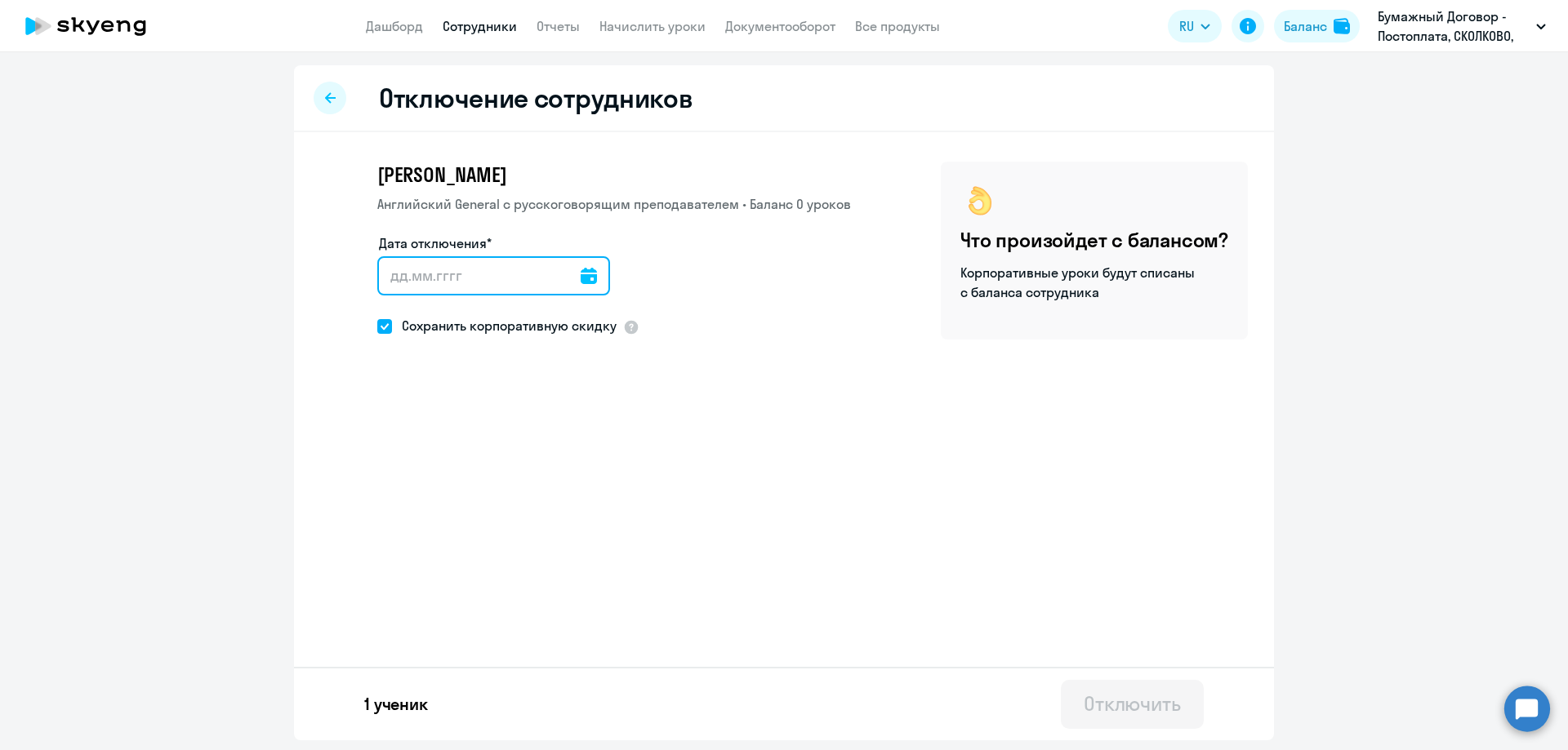
click at [493, 289] on input "Дата отключения*" at bounding box center [494, 276] width 233 height 39
type input "[DATE]"
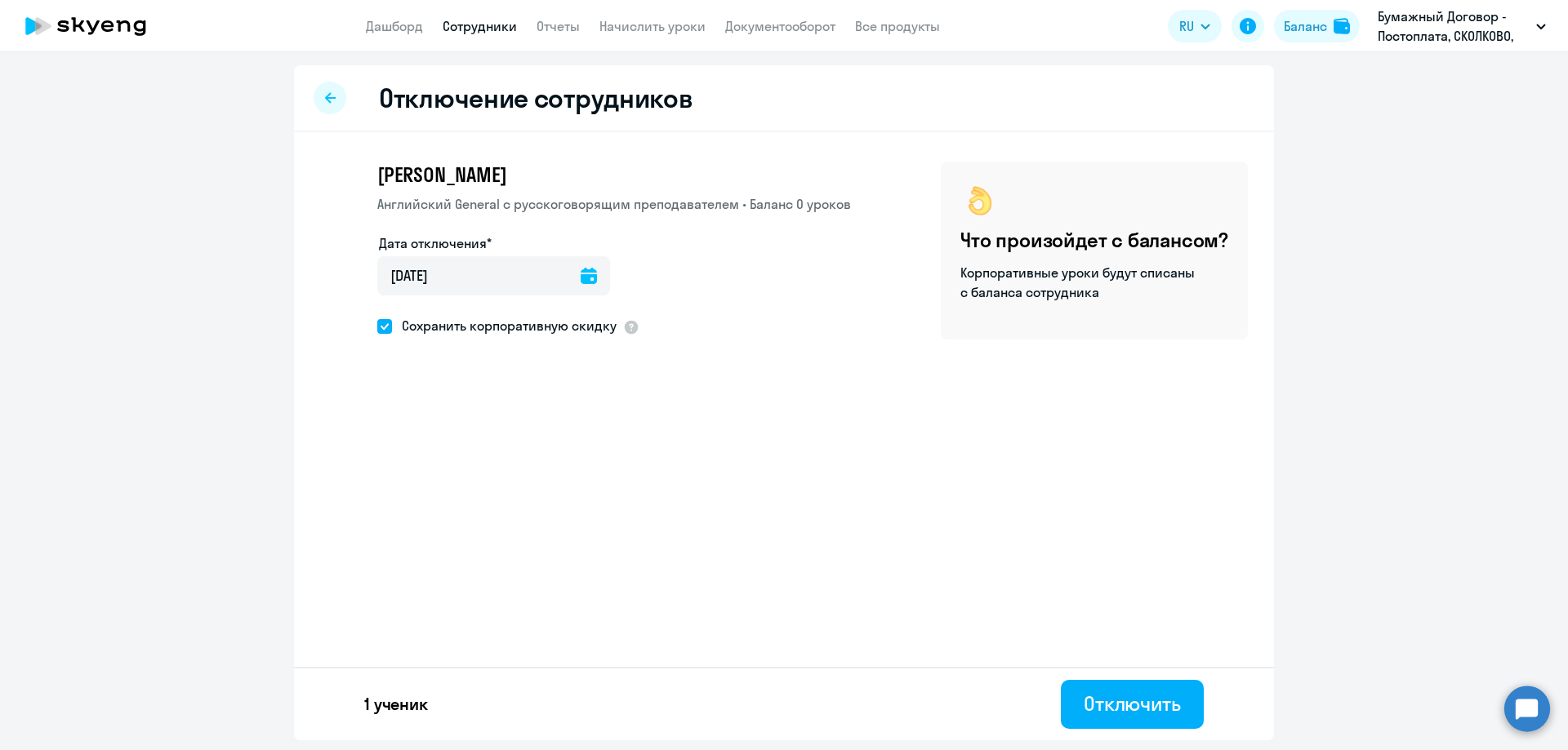
click at [383, 318] on label "Сохранить корпоративную скидку" at bounding box center [497, 326] width 239 height 21
click at [378, 326] on input "Сохранить корпоративную скидку" at bounding box center [377, 326] width 1 height 1
checkbox input "false"
click at [1164, 715] on div "Отключить" at bounding box center [1132, 703] width 97 height 26
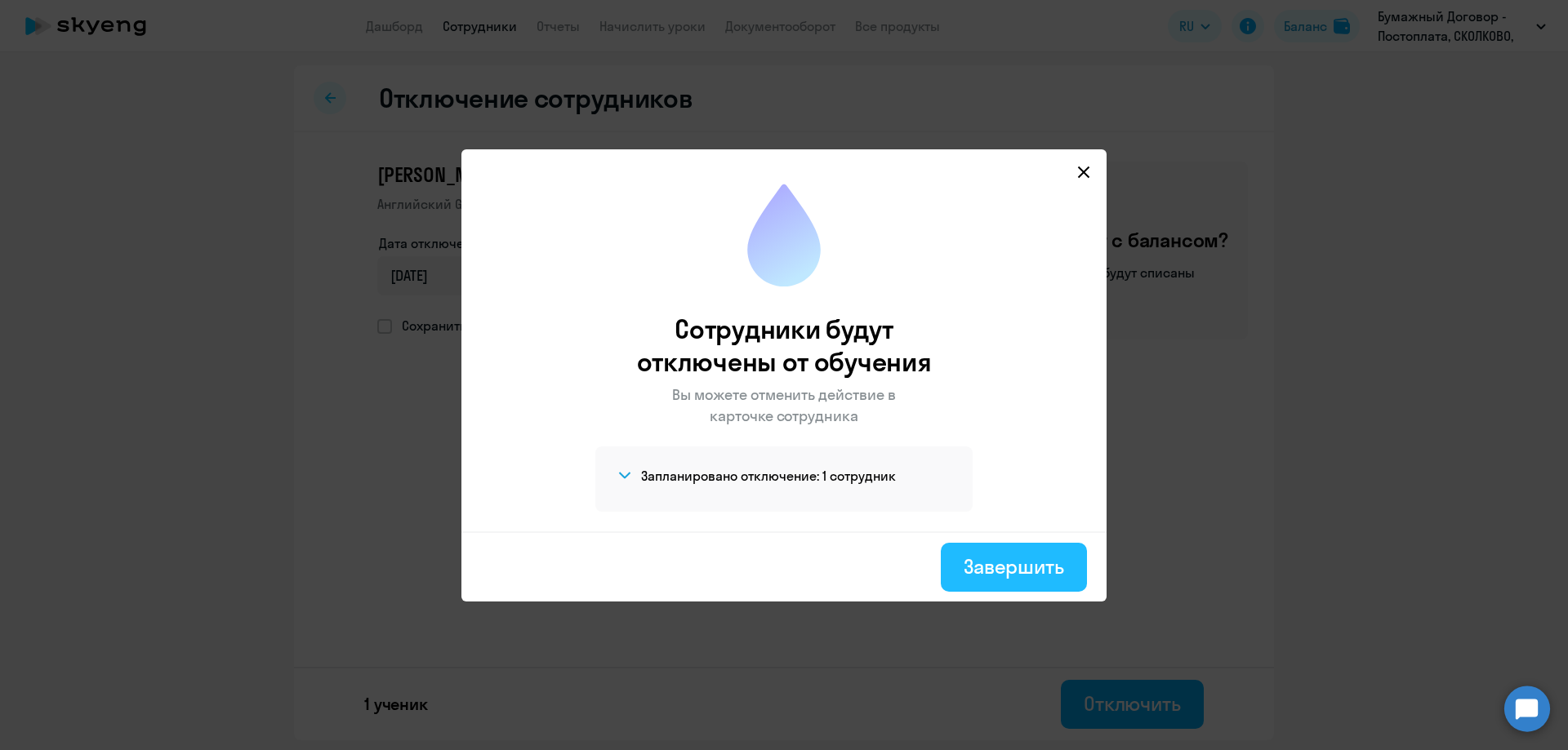
click at [1009, 563] on div "Завершить" at bounding box center [1014, 566] width 100 height 26
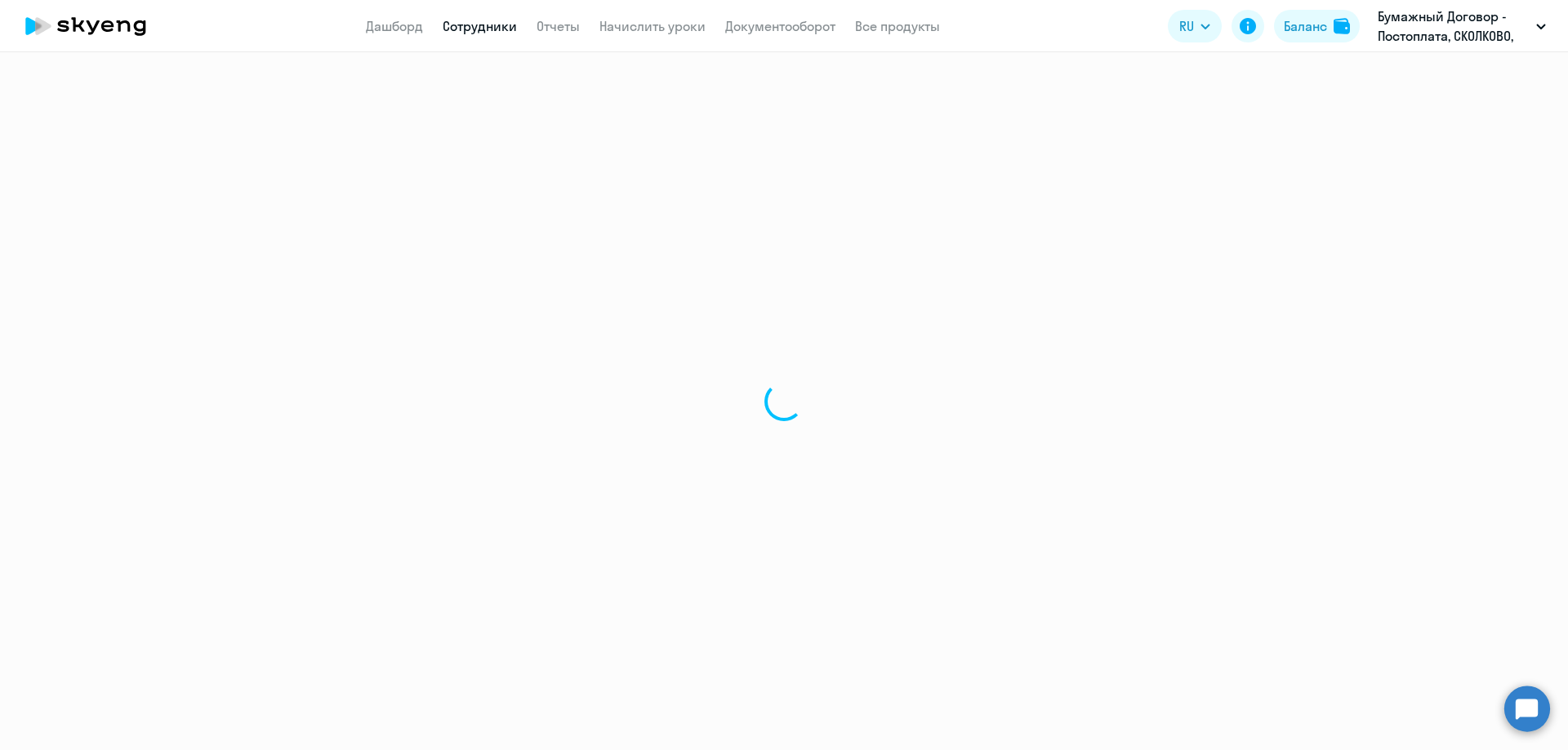
select select "30"
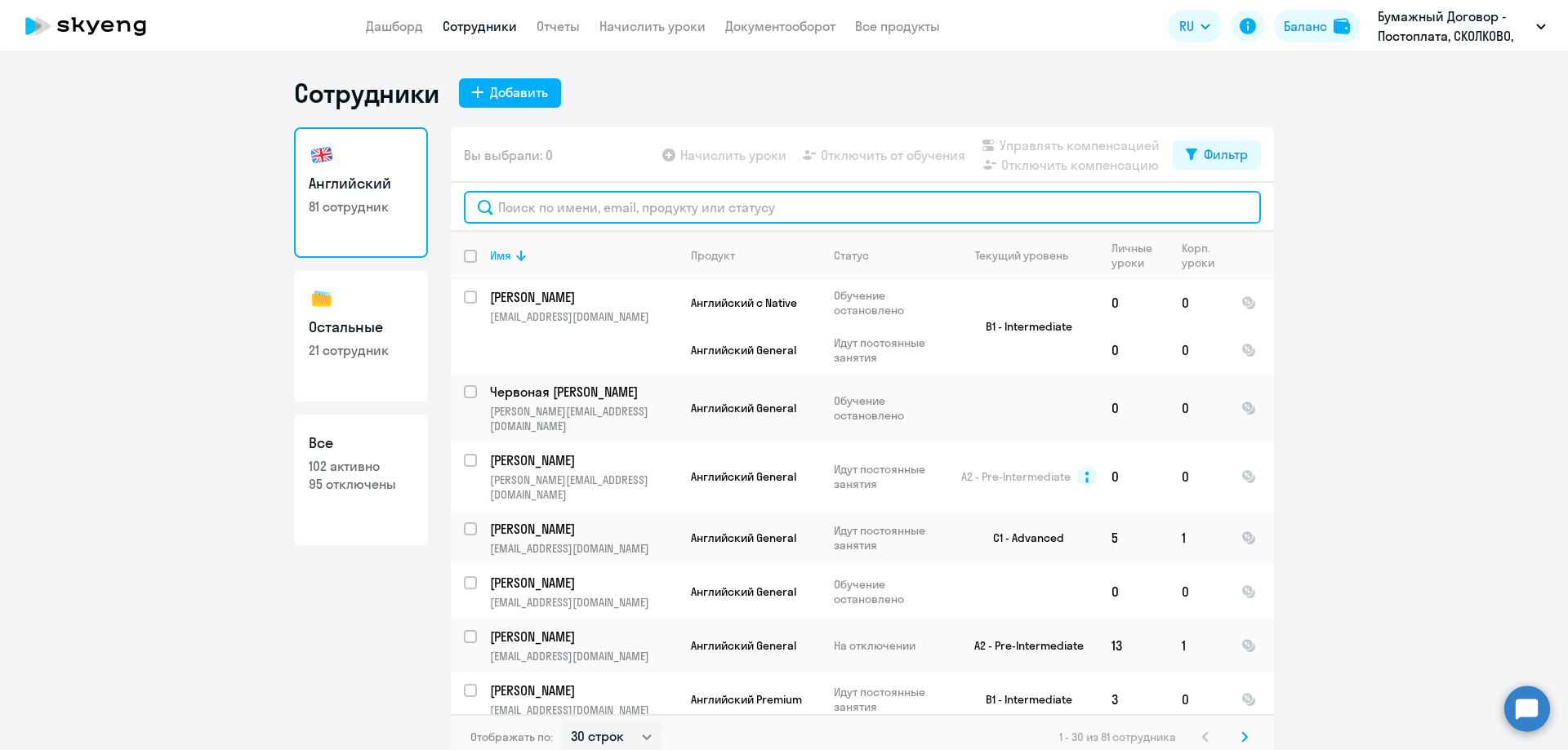
click at [523, 221] on input "text" at bounding box center [862, 207] width 797 height 32
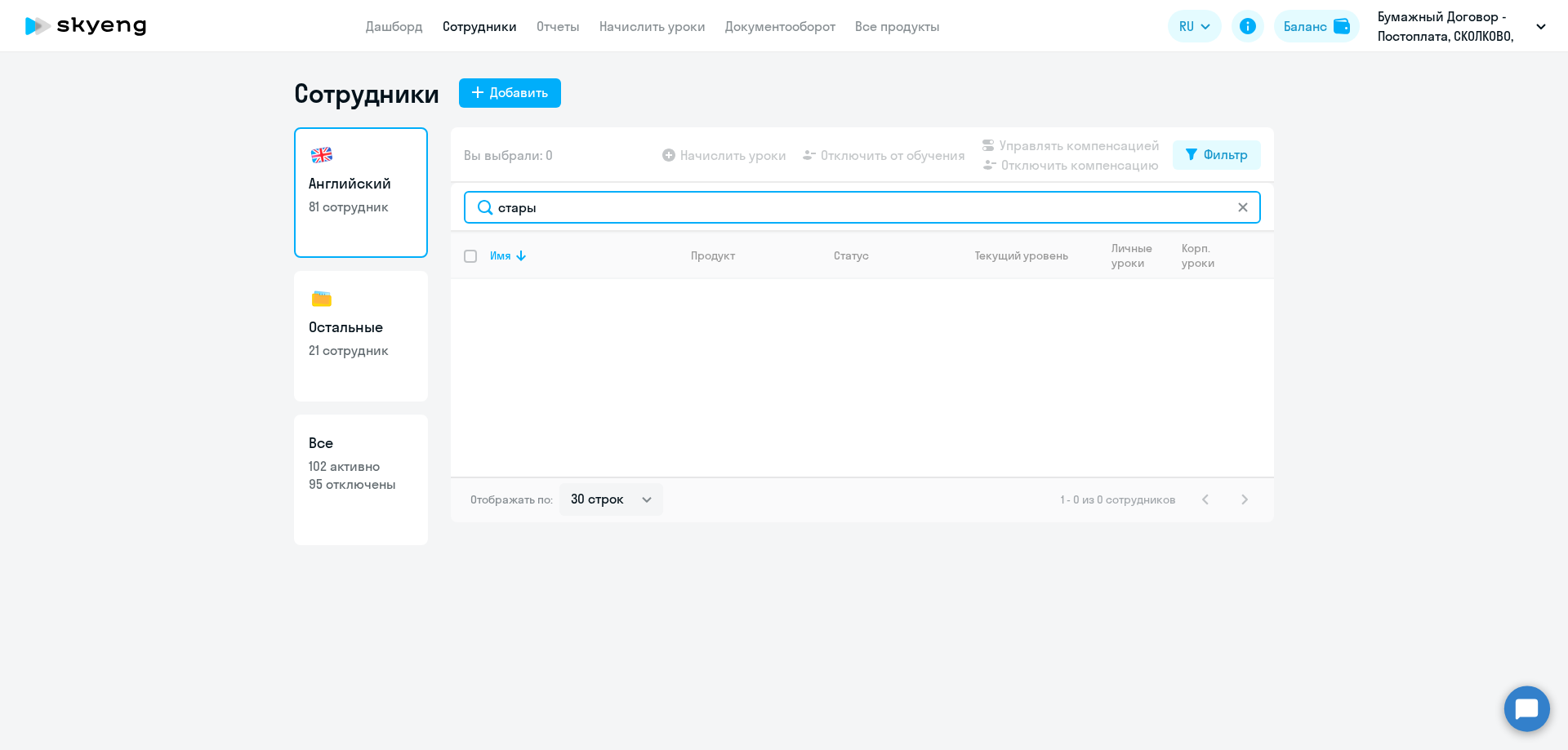
type input "стары"
